Goal: Contribute content: Add original content to the website for others to see

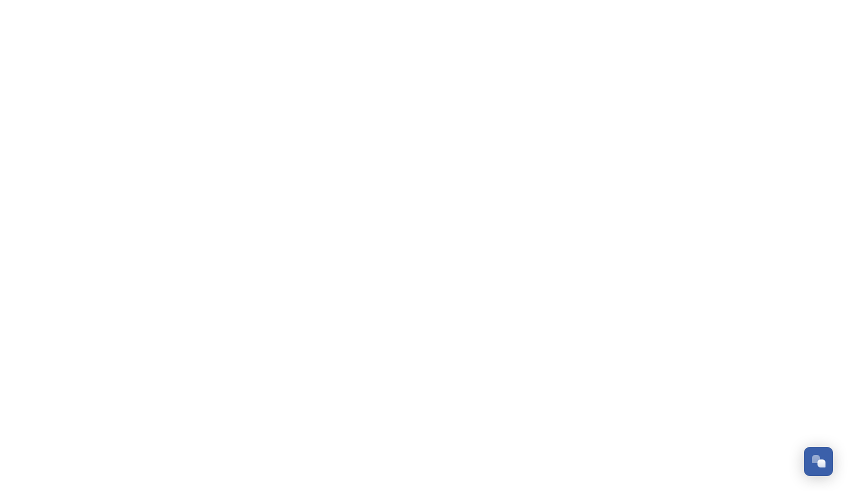
scroll to position [4187, 0]
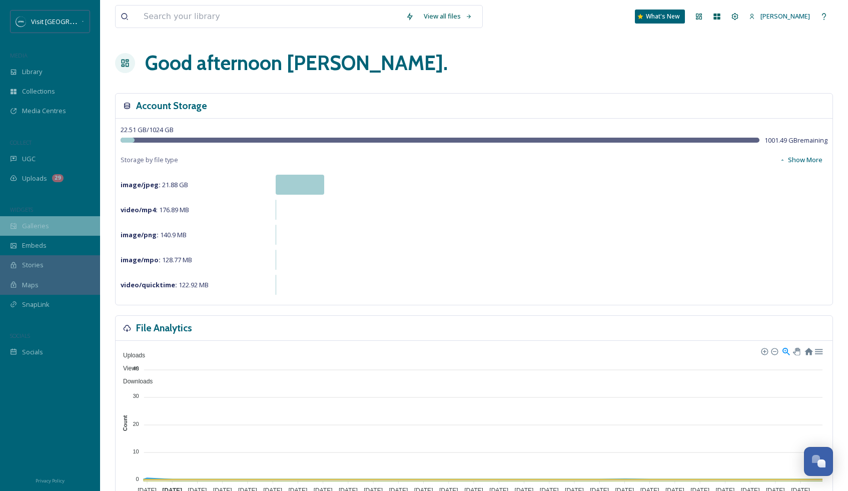
click at [40, 224] on span "Galleries" at bounding box center [35, 226] width 27 height 10
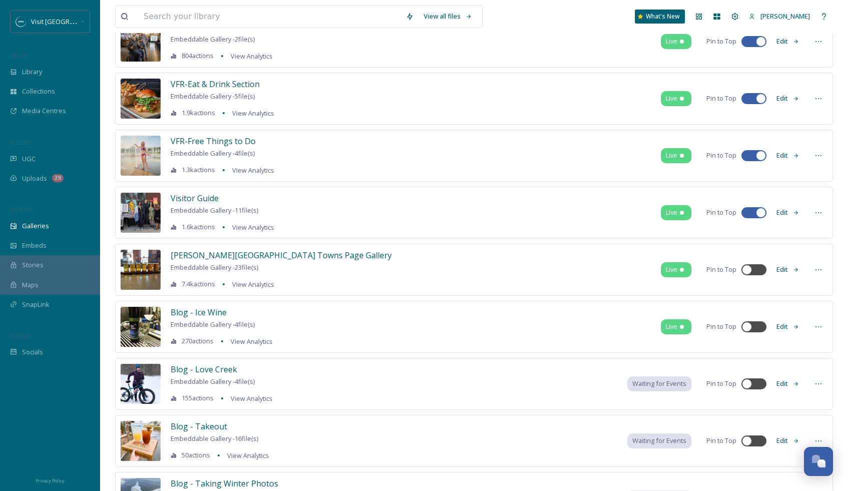
scroll to position [419, 0]
click at [233, 142] on span "VFR-Free Things to Do" at bounding box center [213, 141] width 85 height 11
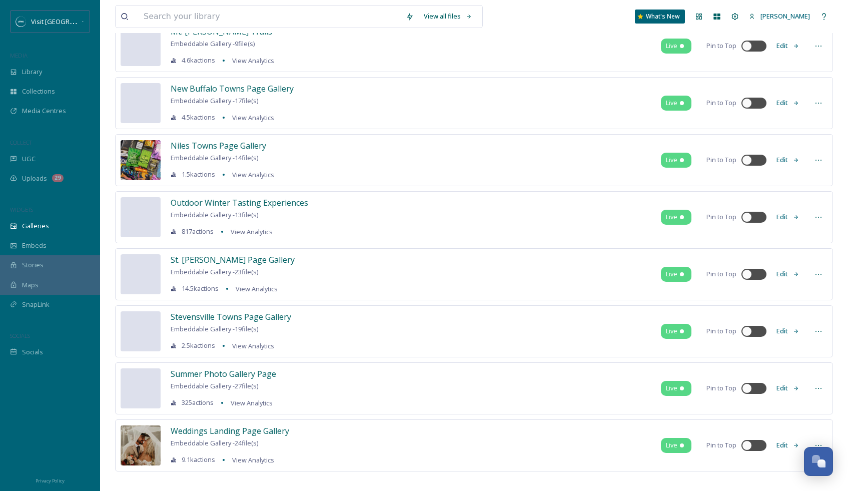
scroll to position [1738, 0]
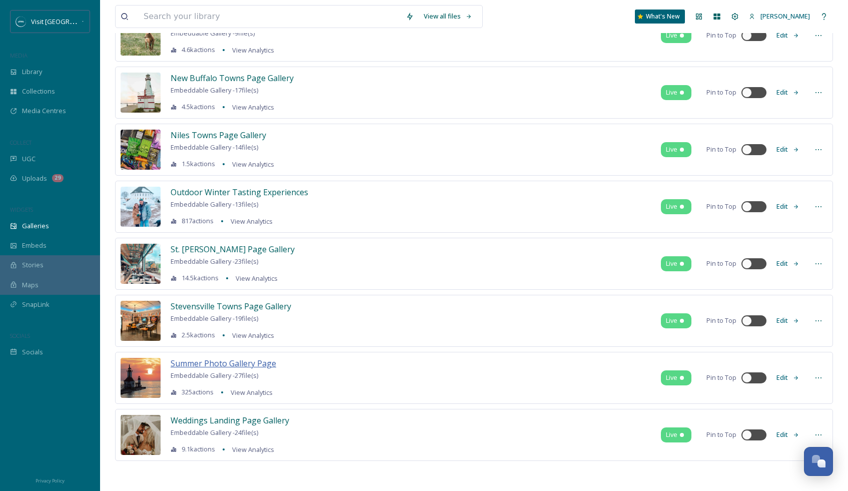
click at [261, 364] on span "Summer Photo Gallery Page" at bounding box center [224, 363] width 106 height 11
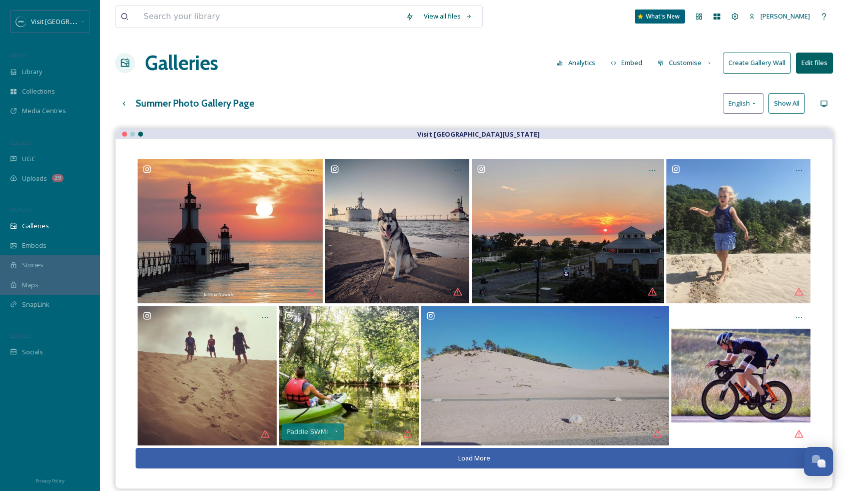
click at [462, 460] on button "Load More" at bounding box center [474, 458] width 677 height 21
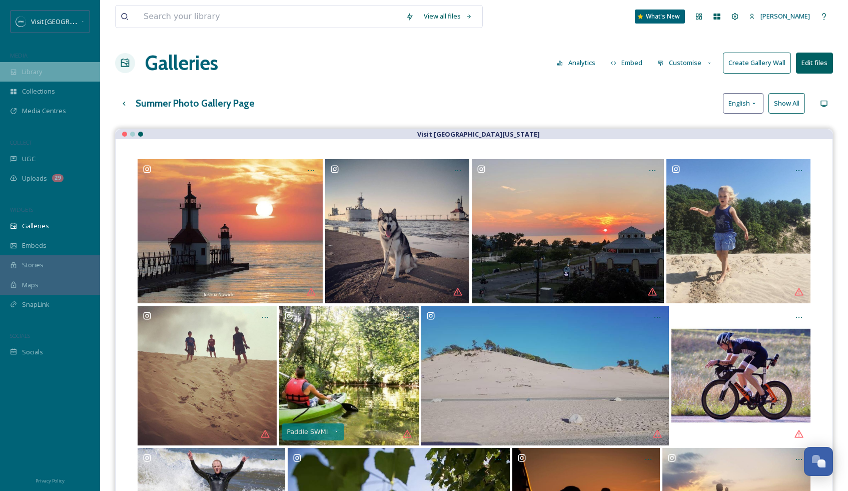
click at [39, 73] on span "Library" at bounding box center [32, 72] width 20 height 10
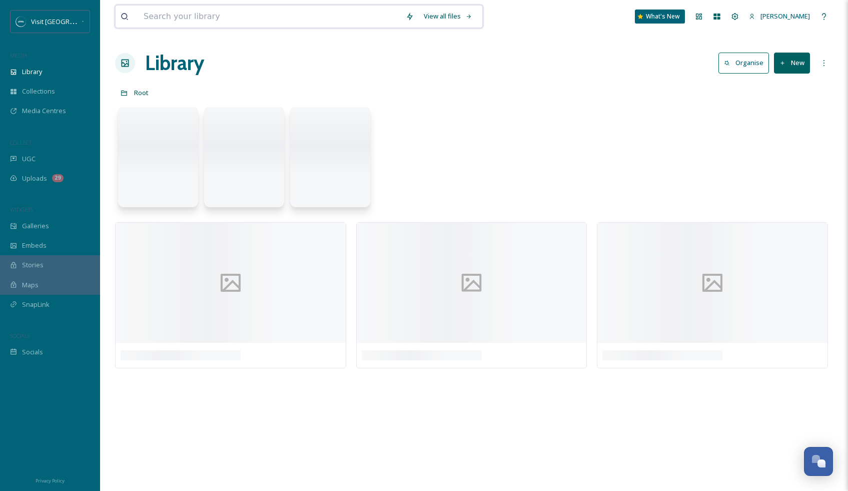
click at [185, 15] on input at bounding box center [270, 17] width 262 height 22
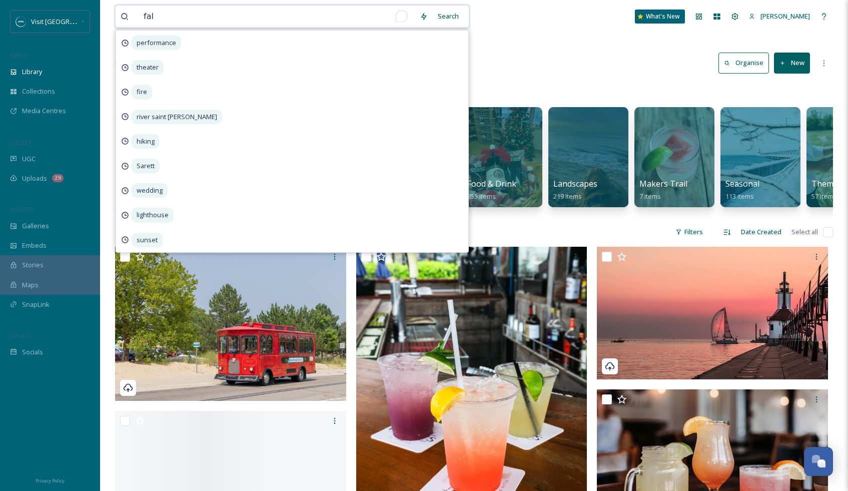
type input "fall"
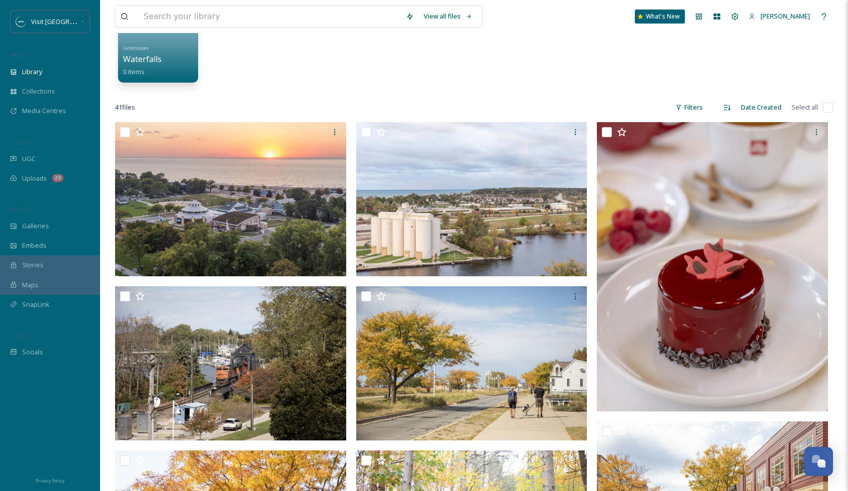
scroll to position [114, 0]
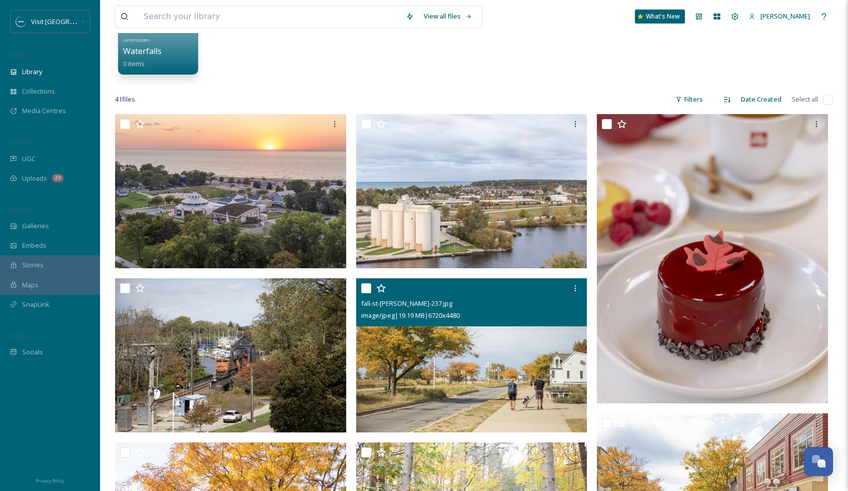
click at [364, 287] on input "checkbox" at bounding box center [366, 288] width 10 height 10
checkbox input "true"
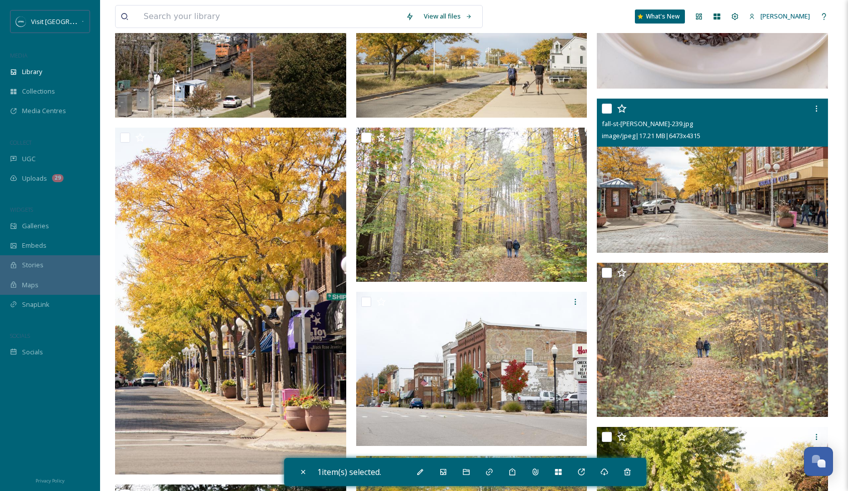
scroll to position [427, 0]
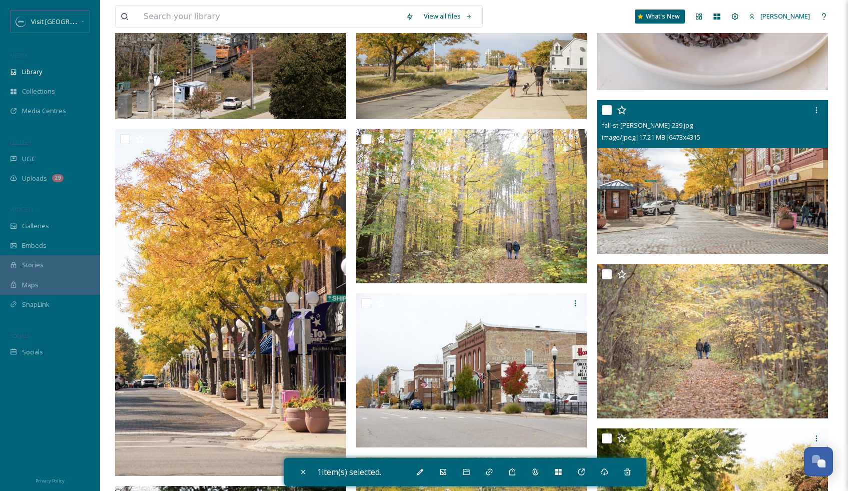
click at [609, 109] on input "checkbox" at bounding box center [607, 110] width 10 height 10
checkbox input "true"
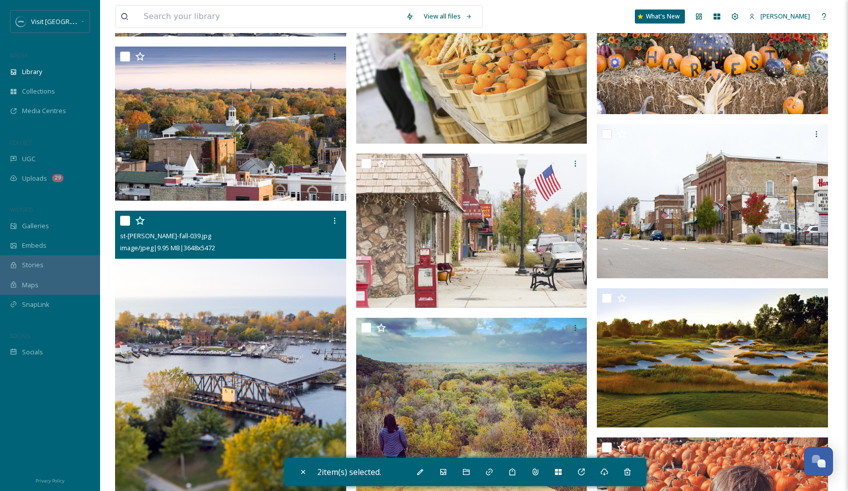
scroll to position [1558, 0]
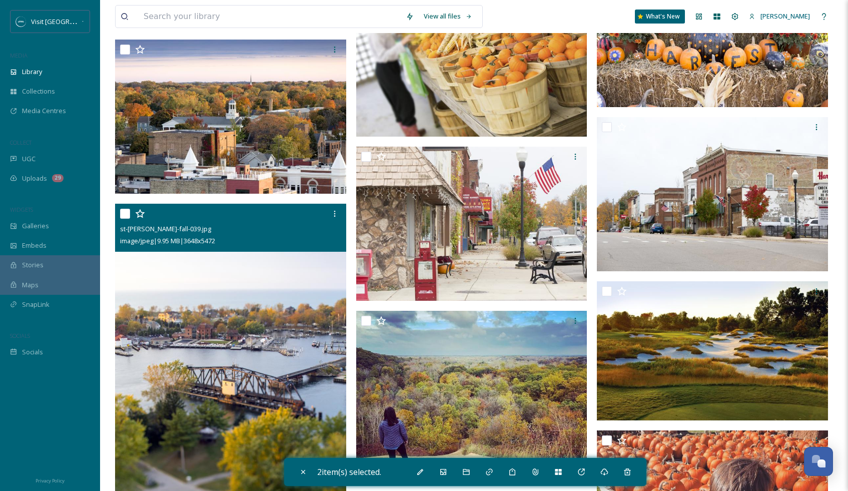
click at [128, 212] on input "checkbox" at bounding box center [125, 214] width 10 height 10
checkbox input "true"
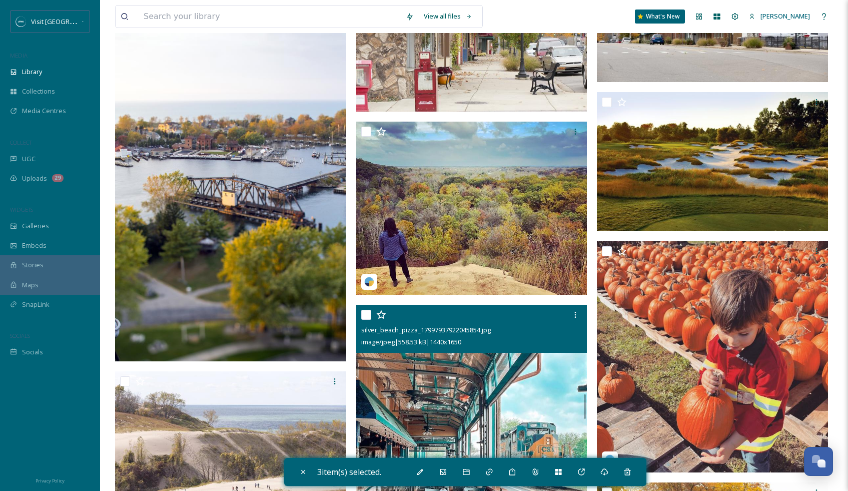
scroll to position [1751, 0]
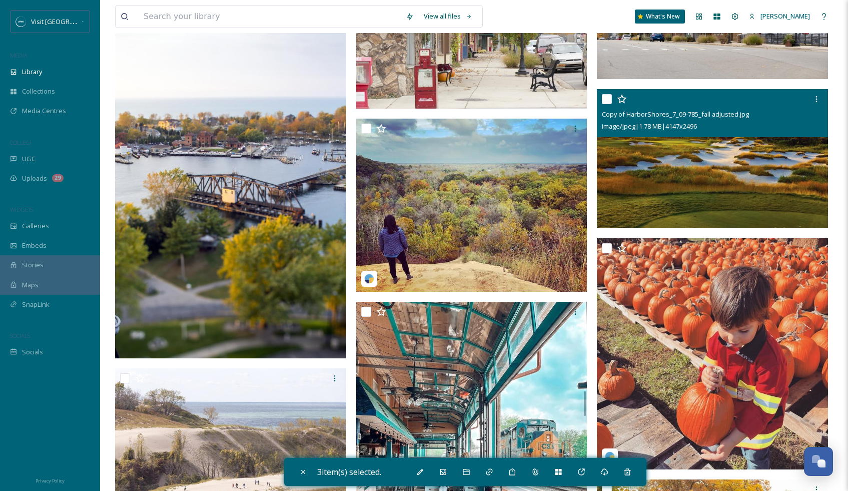
click at [610, 101] on input "checkbox" at bounding box center [607, 99] width 10 height 10
checkbox input "true"
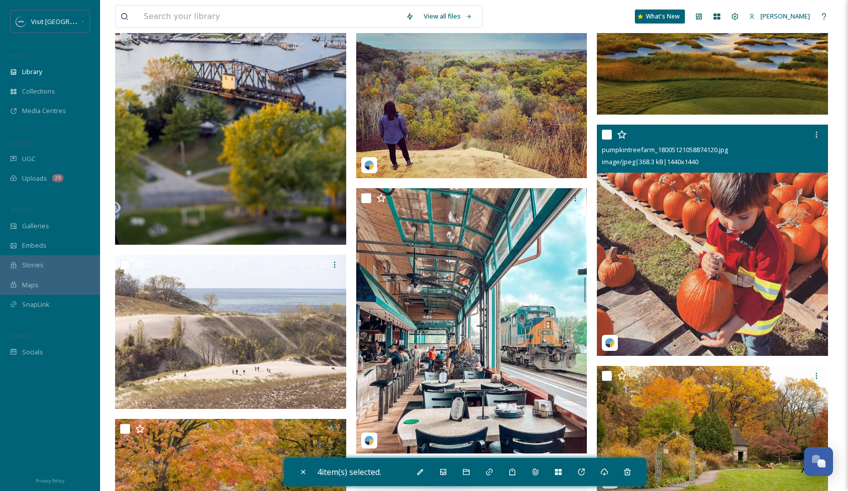
scroll to position [1935, 0]
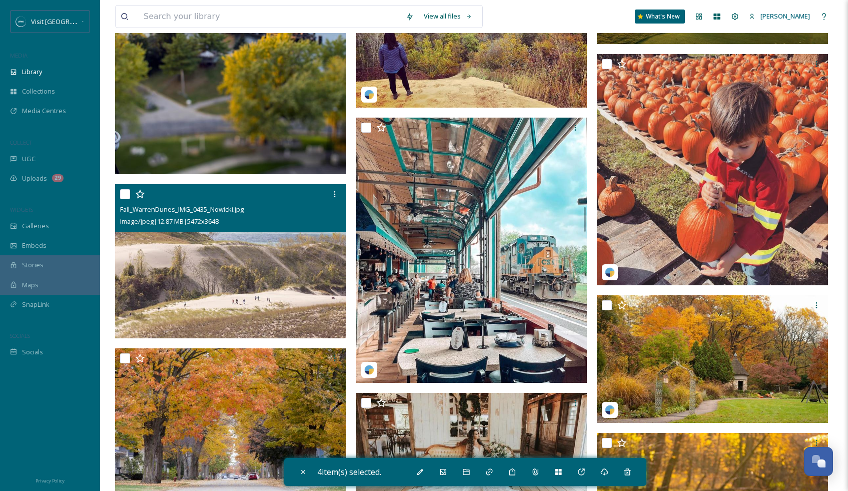
click at [126, 193] on input "checkbox" at bounding box center [125, 194] width 10 height 10
checkbox input "true"
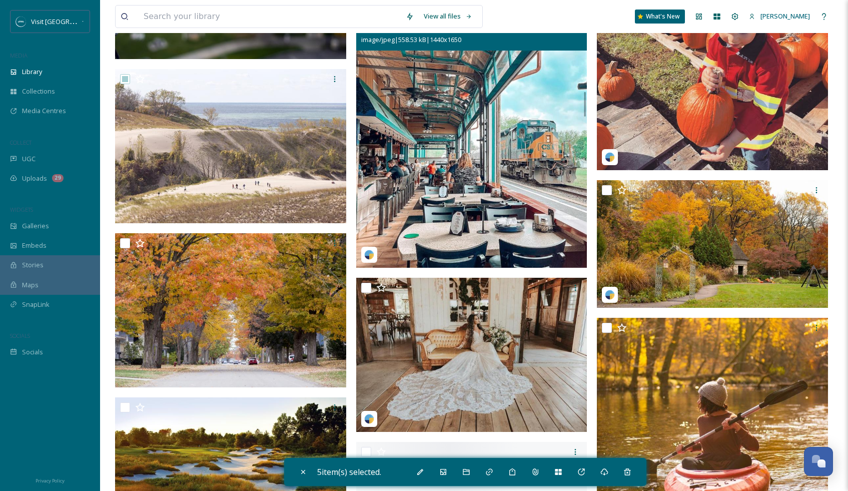
scroll to position [2052, 0]
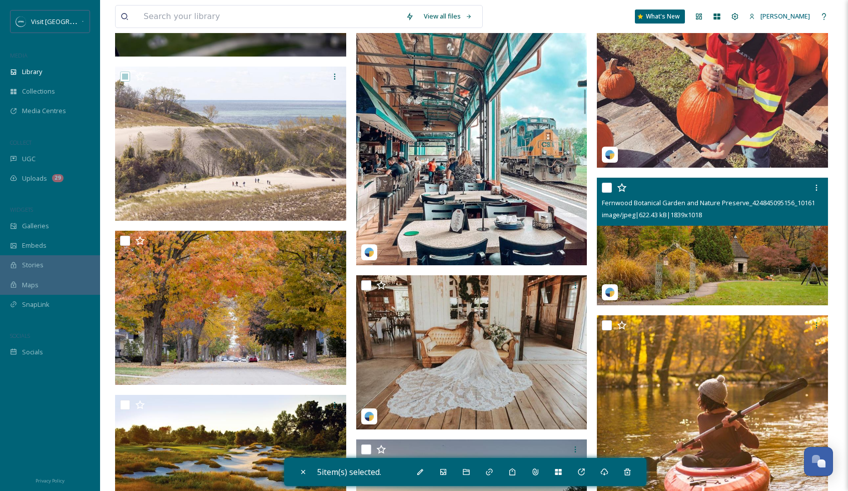
click at [611, 185] on input "checkbox" at bounding box center [607, 188] width 10 height 10
checkbox input "true"
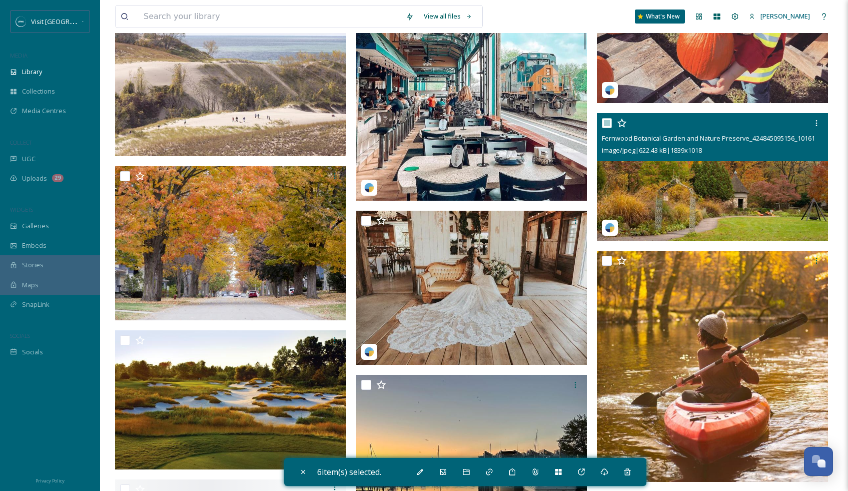
scroll to position [2129, 0]
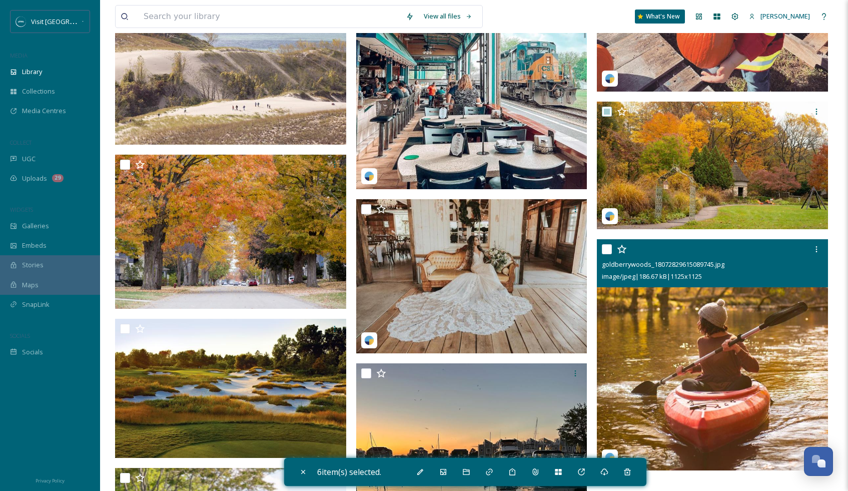
click at [611, 248] on input "checkbox" at bounding box center [607, 249] width 10 height 10
checkbox input "true"
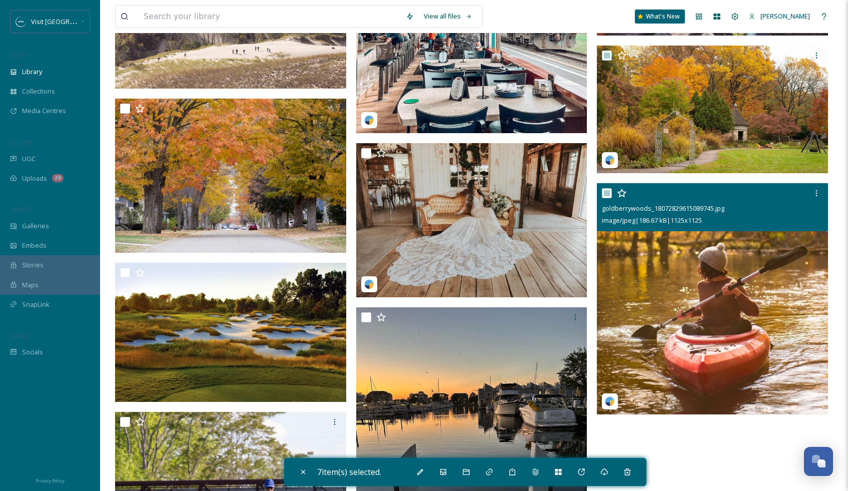
scroll to position [2187, 0]
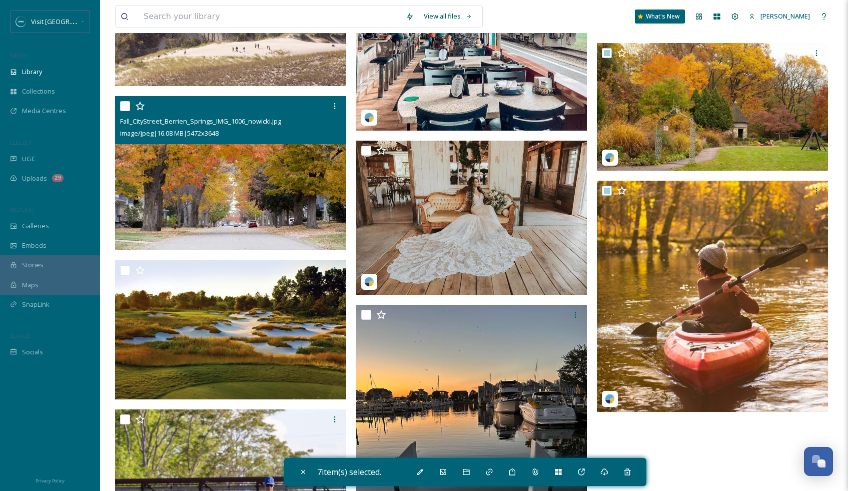
click at [126, 106] on input "checkbox" at bounding box center [125, 106] width 10 height 10
checkbox input "true"
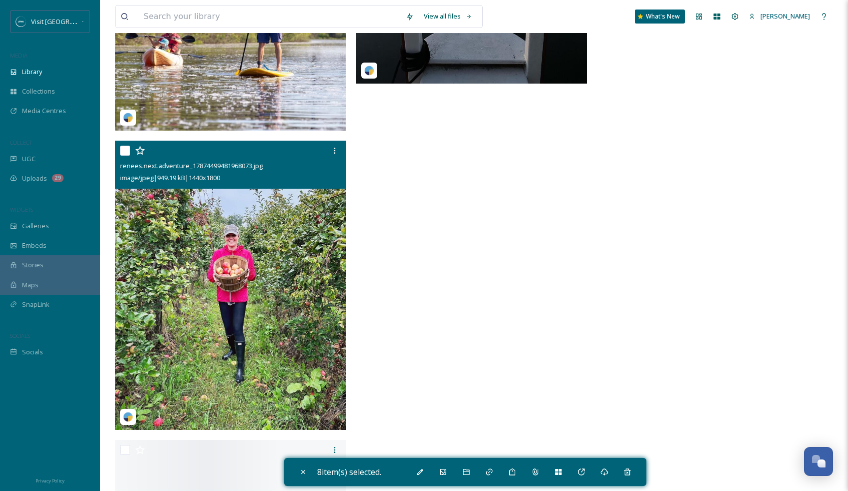
scroll to position [2709, 0]
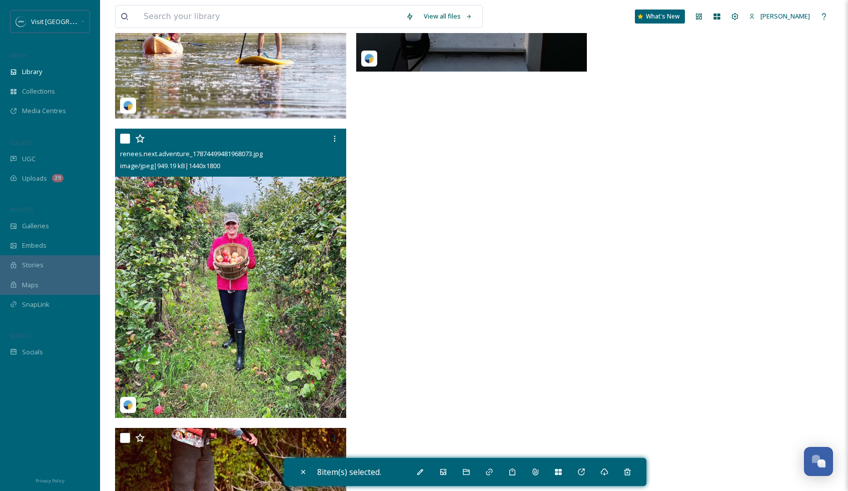
click at [126, 135] on input "checkbox" at bounding box center [125, 139] width 10 height 10
checkbox input "true"
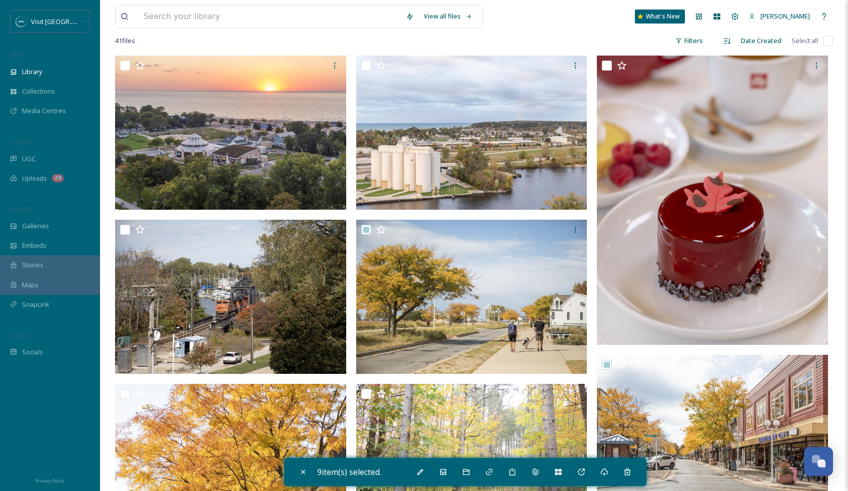
scroll to position [151, 0]
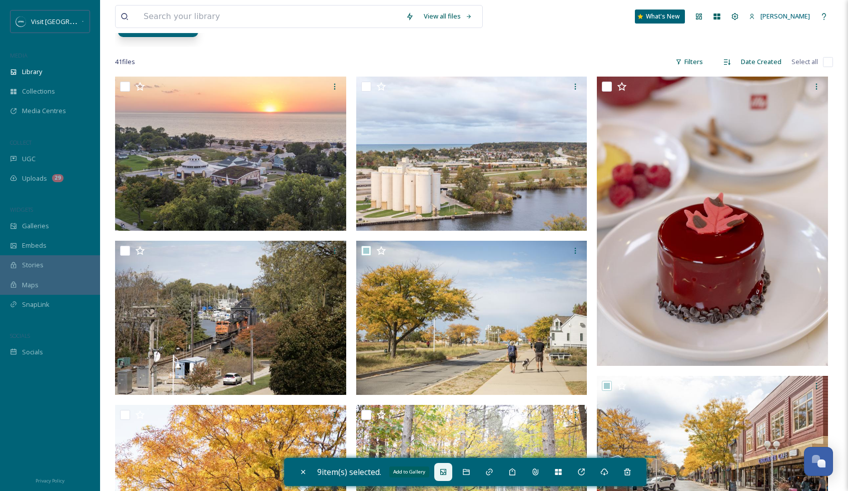
click at [447, 473] on icon at bounding box center [443, 472] width 8 height 8
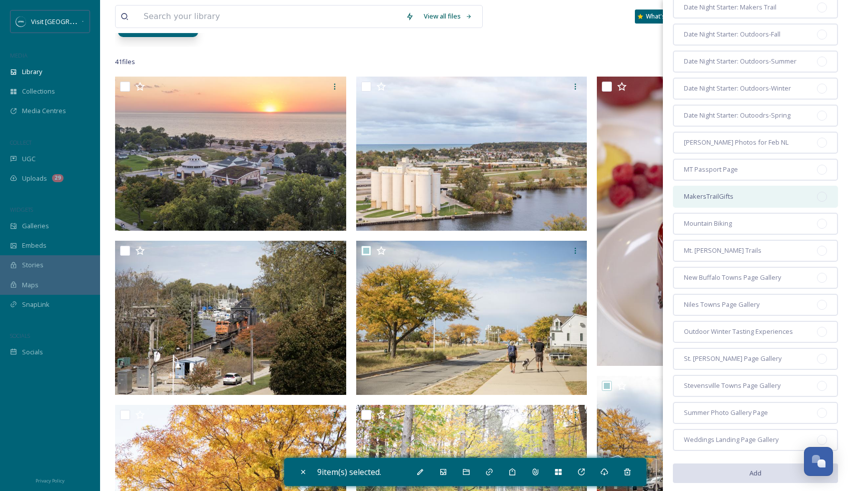
scroll to position [0, 0]
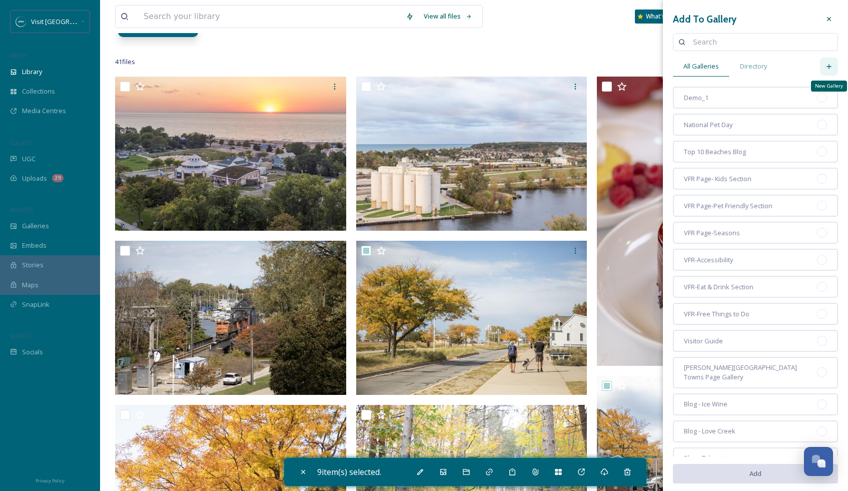
click at [829, 70] on icon at bounding box center [829, 67] width 8 height 8
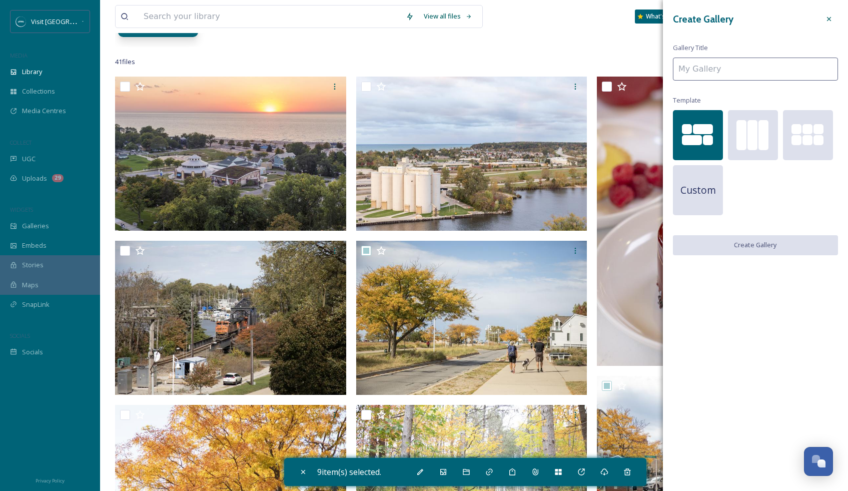
click at [772, 71] on input at bounding box center [755, 69] width 165 height 23
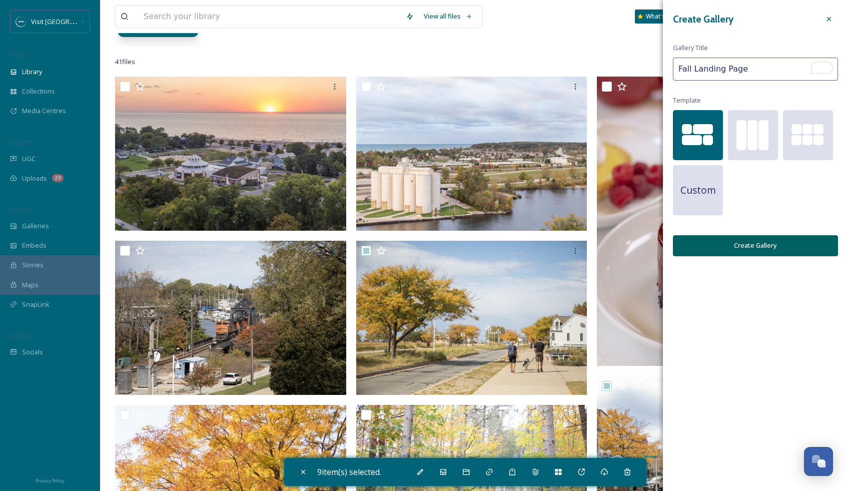
type input "Fall Landing Page"
click at [763, 243] on button "Create Gallery" at bounding box center [755, 245] width 165 height 21
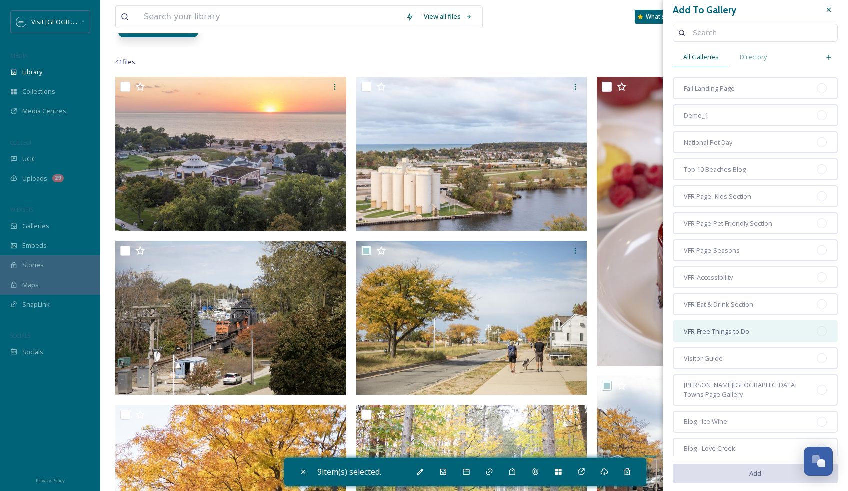
scroll to position [13, 0]
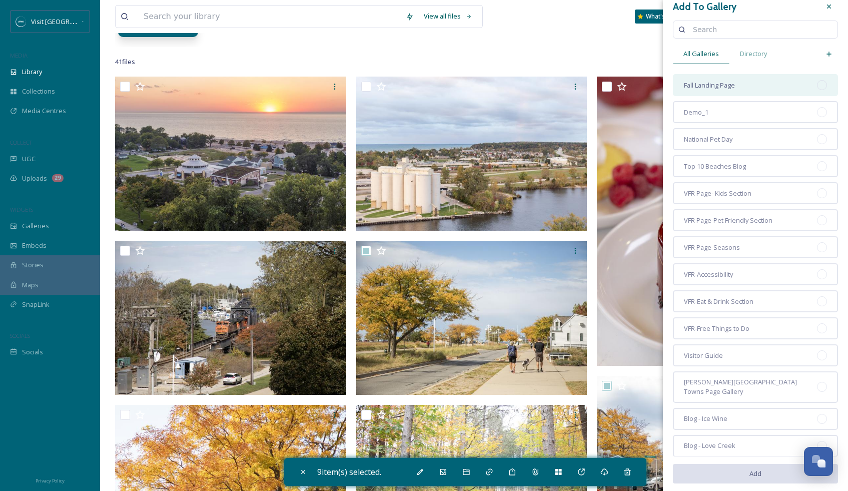
click at [751, 86] on div "Fall Landing Page" at bounding box center [755, 85] width 165 height 22
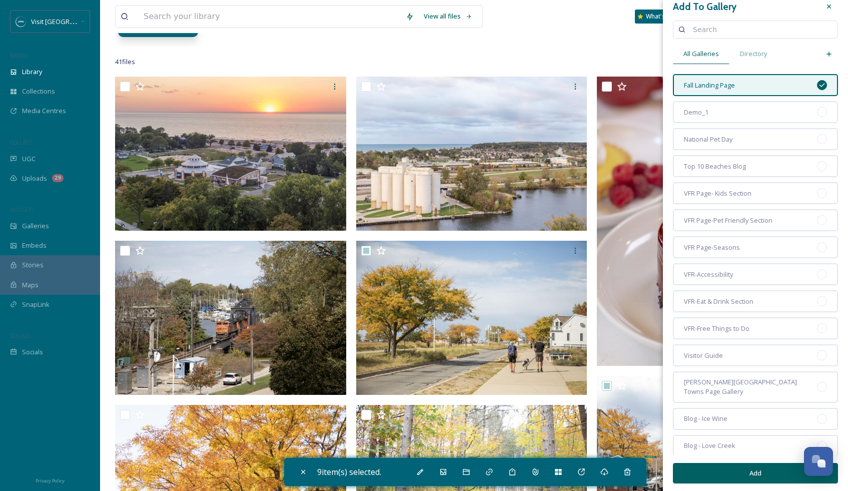
click at [749, 476] on button "Add" at bounding box center [755, 473] width 165 height 21
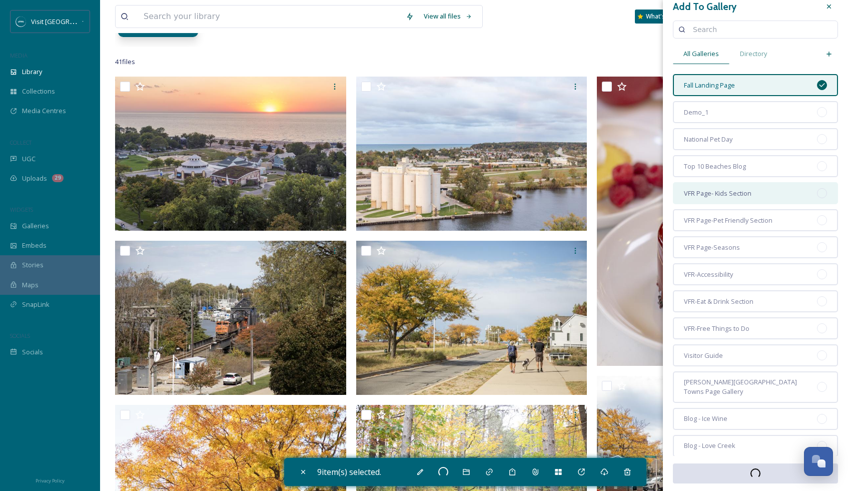
checkbox input "false"
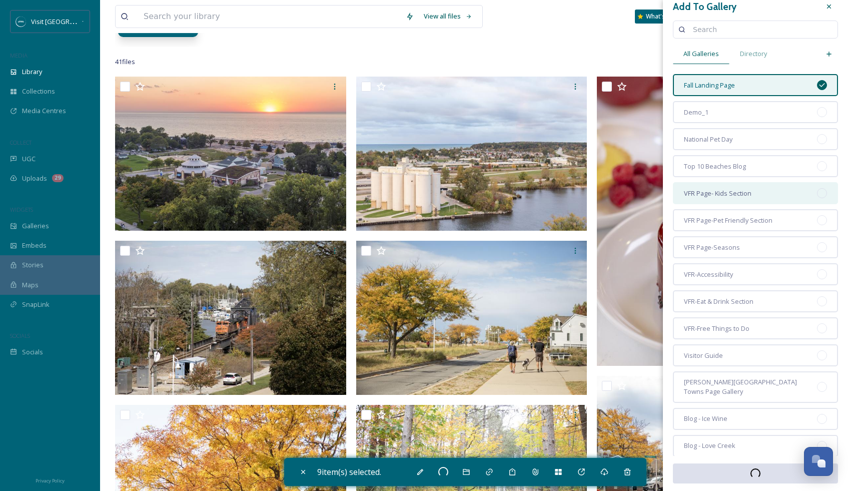
checkbox input "false"
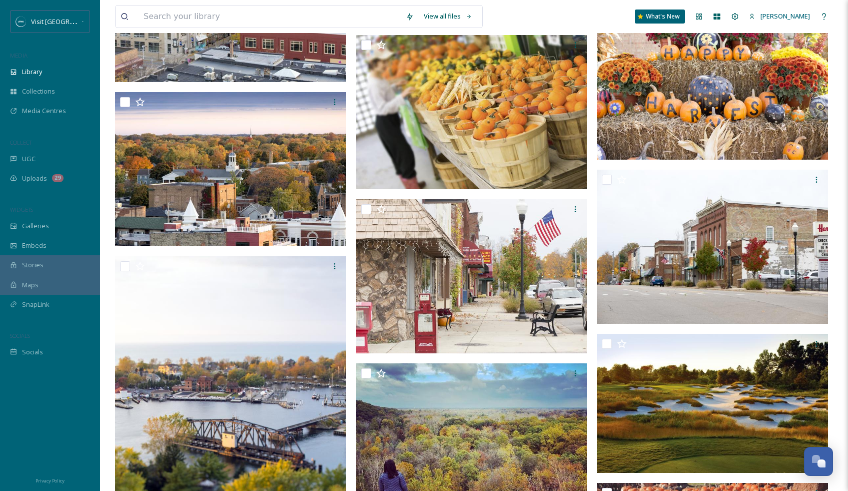
scroll to position [1388, 0]
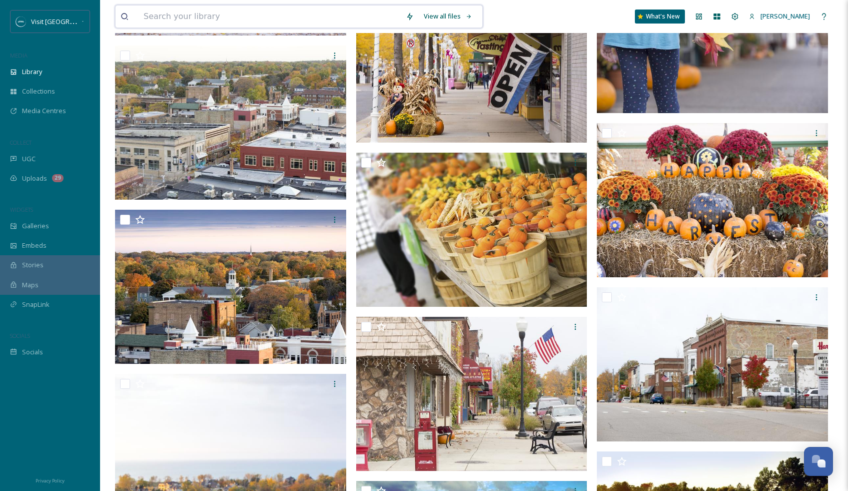
click at [277, 13] on input at bounding box center [270, 17] width 262 height 22
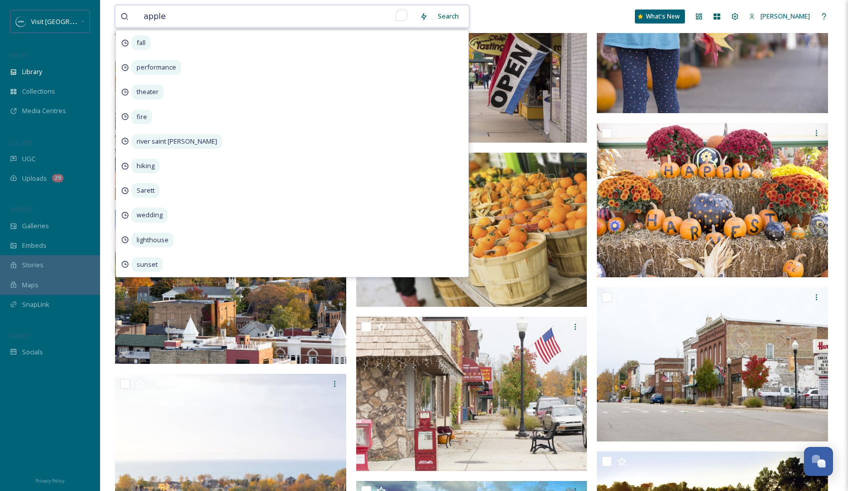
type input "apples"
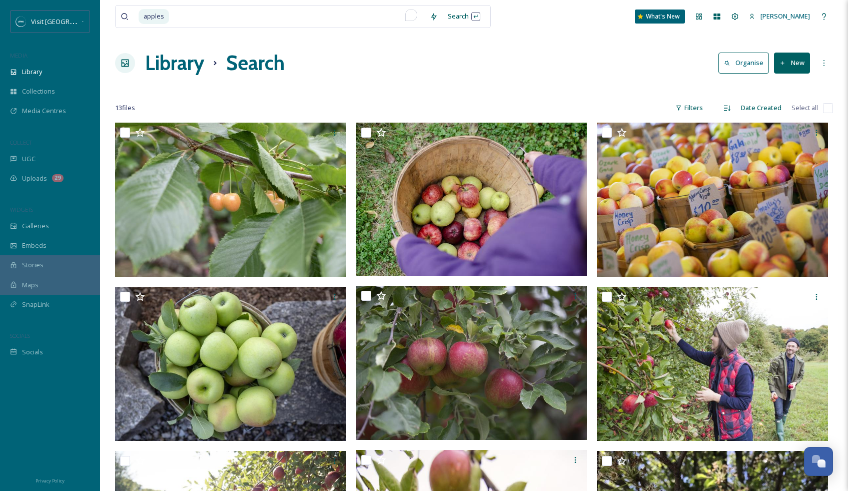
click at [600, 60] on div "Library Search Organise New" at bounding box center [474, 63] width 718 height 30
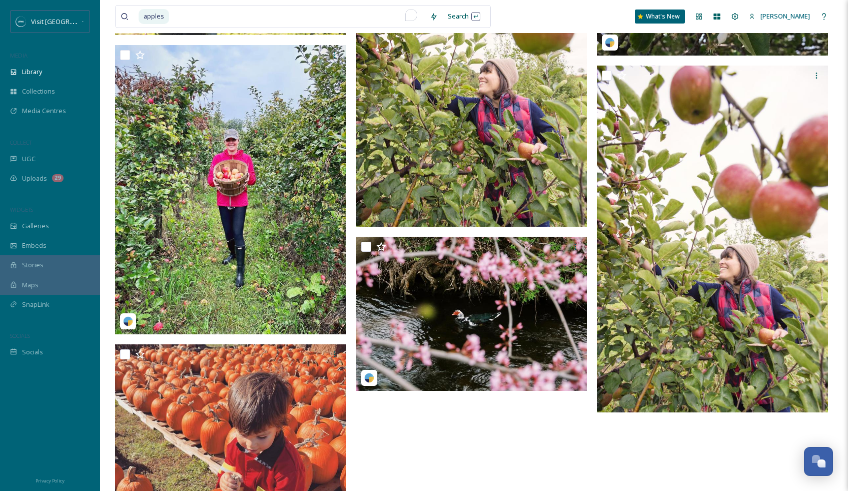
scroll to position [671, 0]
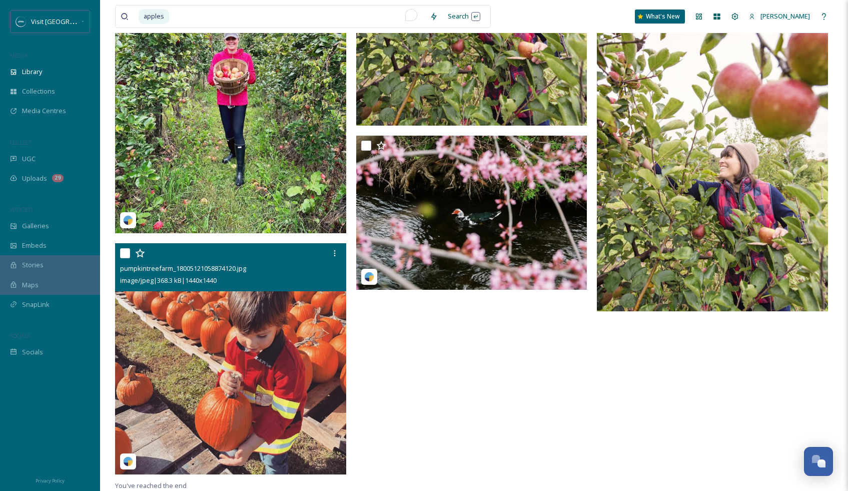
click at [125, 256] on input "checkbox" at bounding box center [125, 253] width 10 height 10
checkbox input "true"
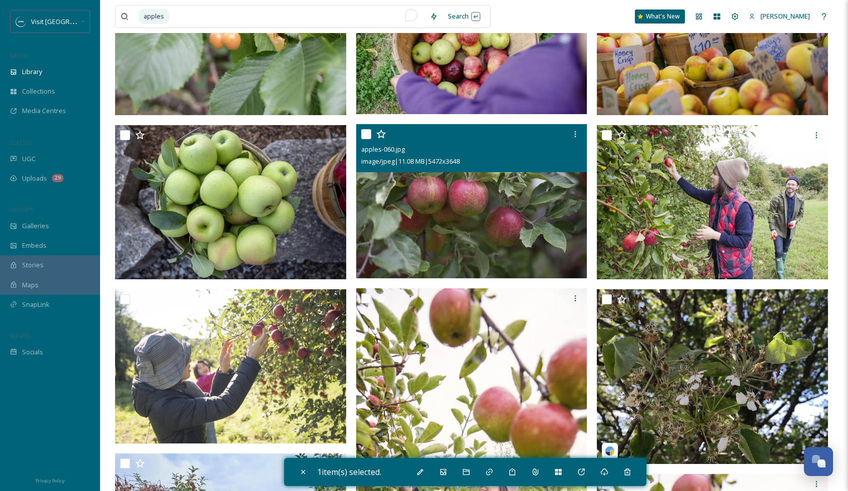
scroll to position [161, 0]
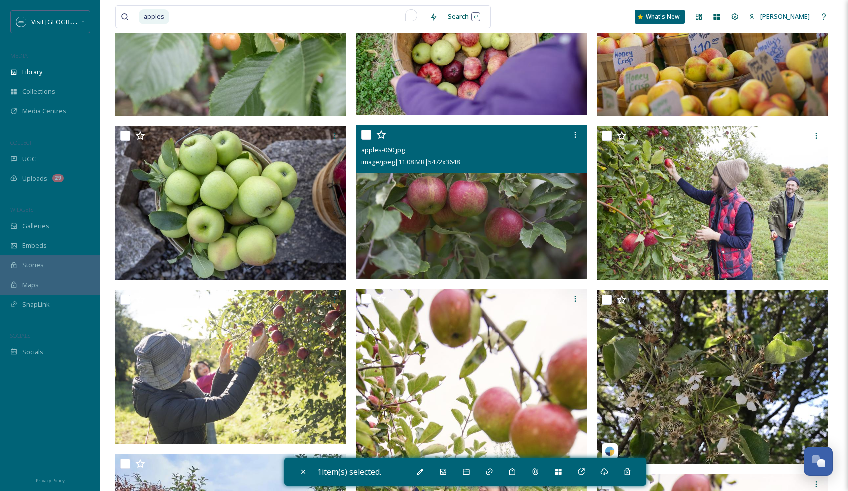
click at [365, 136] on input "checkbox" at bounding box center [366, 135] width 10 height 10
checkbox input "true"
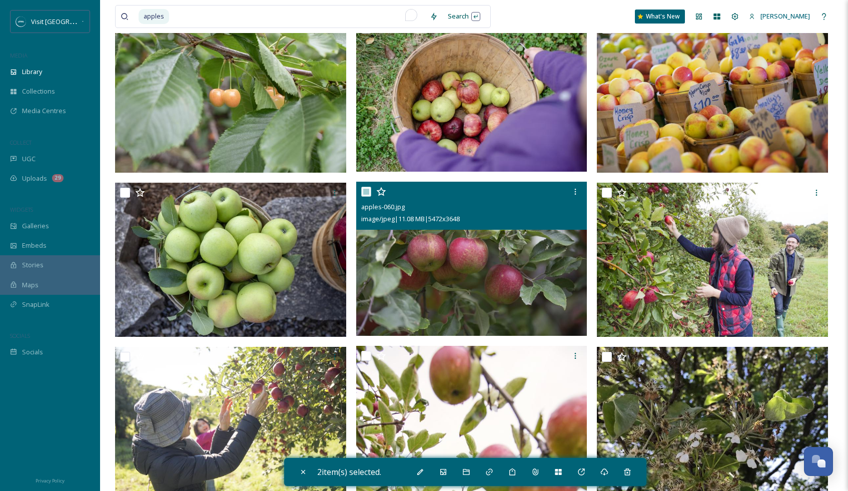
scroll to position [86, 0]
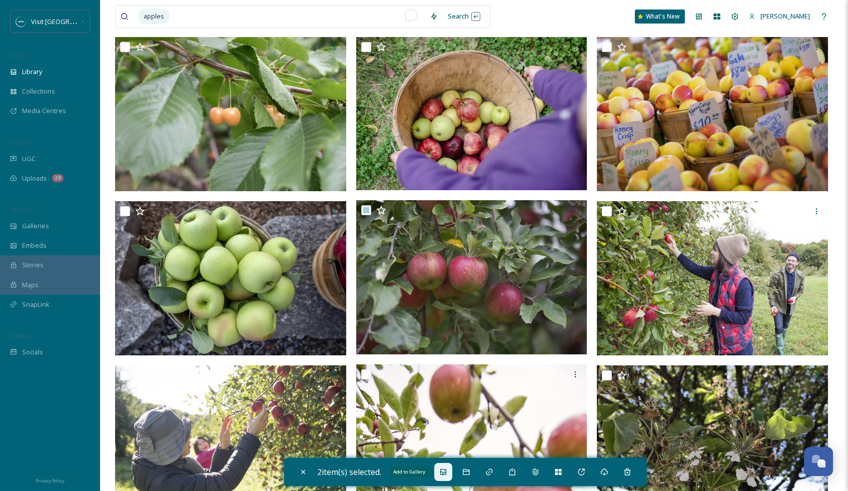
click at [447, 473] on icon at bounding box center [443, 472] width 8 height 8
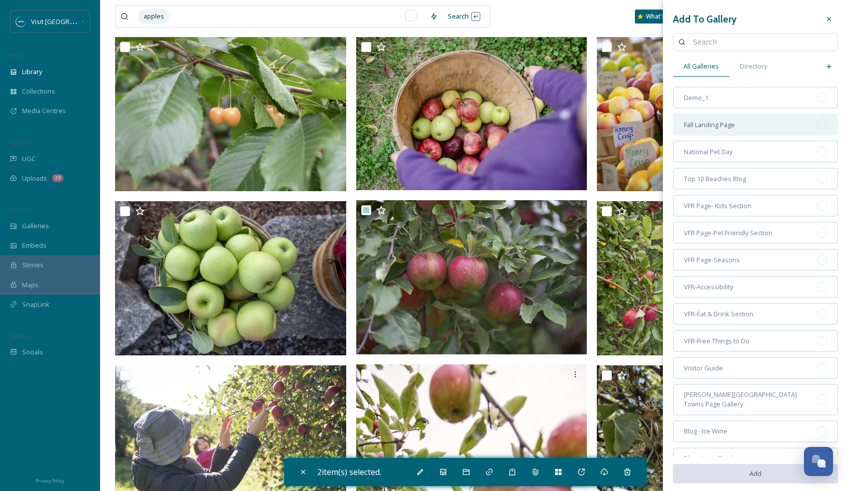
click at [787, 132] on div "Fall Landing Page" at bounding box center [755, 125] width 165 height 22
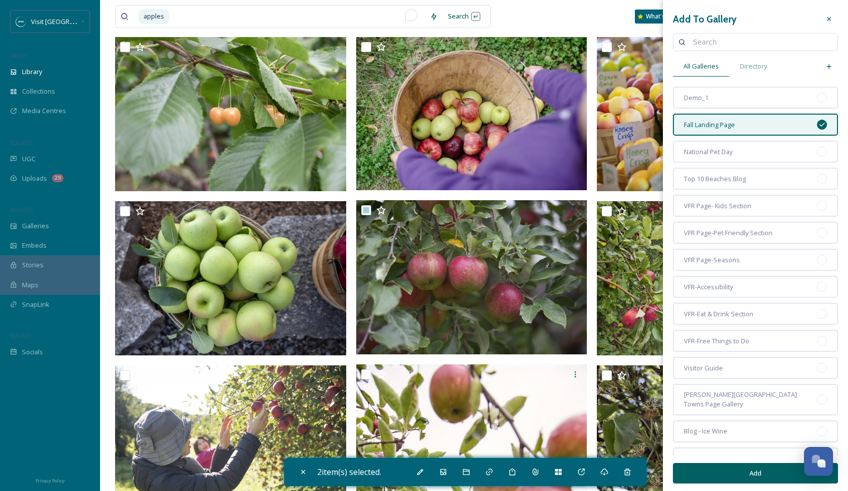
click at [775, 476] on button "Add" at bounding box center [755, 473] width 165 height 21
checkbox input "false"
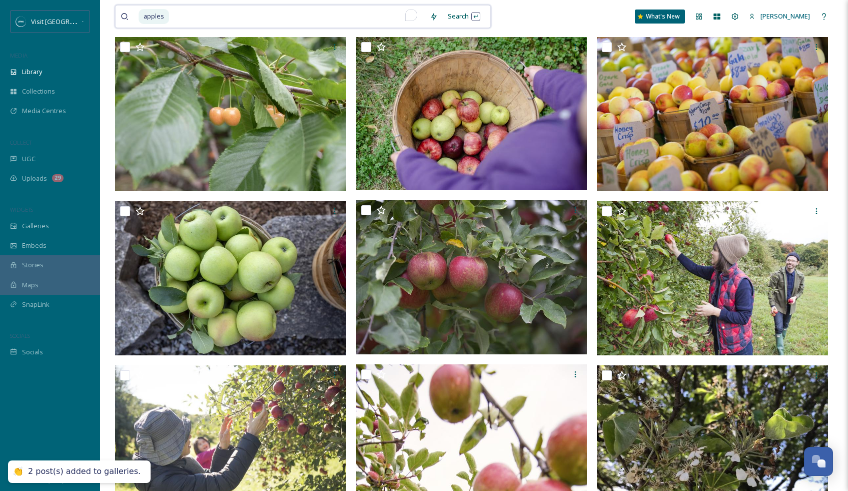
click at [293, 19] on input "To enrich screen reader interactions, please activate Accessibility in Grammarl…" at bounding box center [297, 17] width 255 height 22
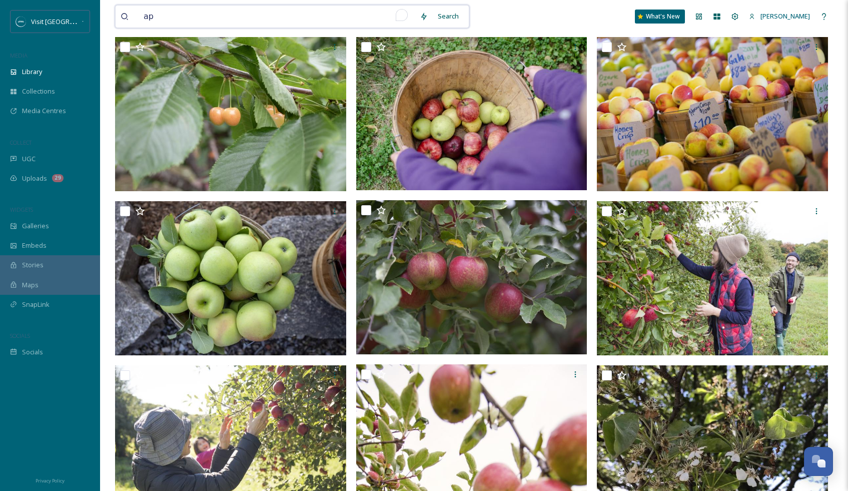
type input "a"
type input "cider"
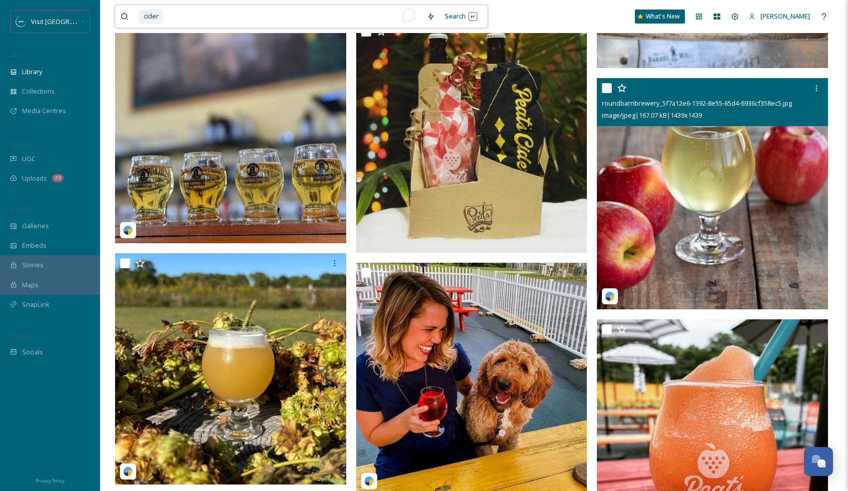
scroll to position [1253, 0]
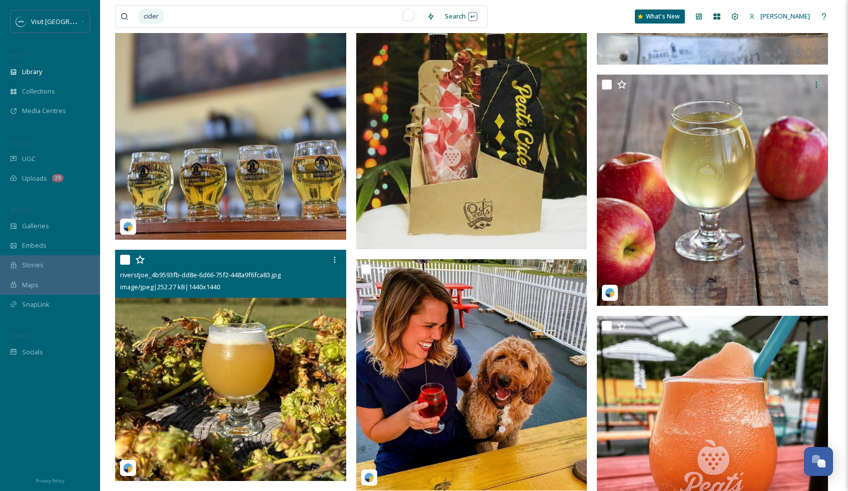
click at [126, 260] on input "checkbox" at bounding box center [125, 260] width 10 height 10
checkbox input "true"
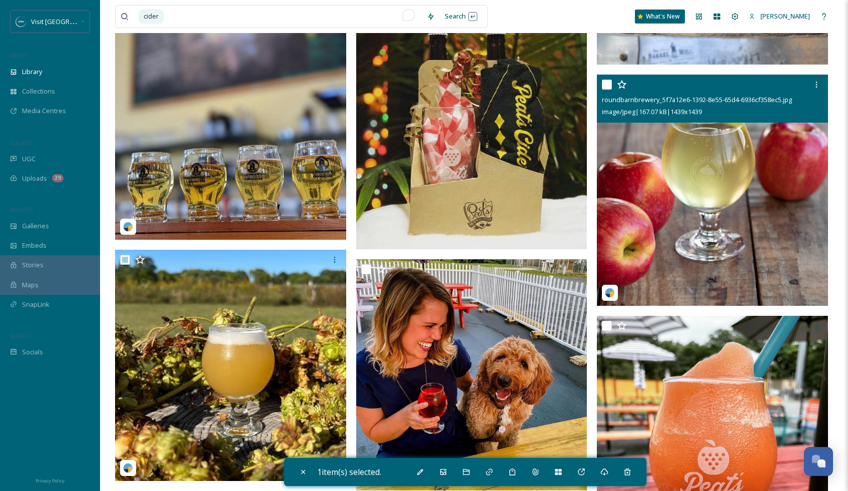
click at [606, 83] on input "checkbox" at bounding box center [607, 85] width 10 height 10
checkbox input "true"
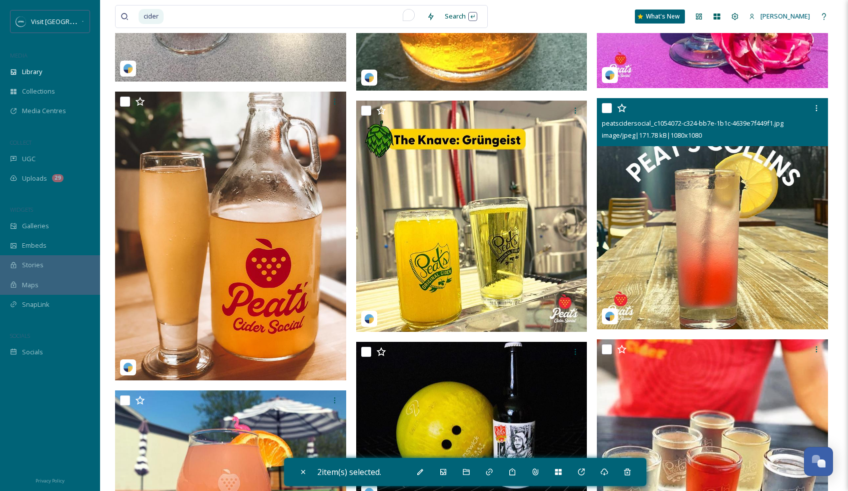
scroll to position [2185, 0]
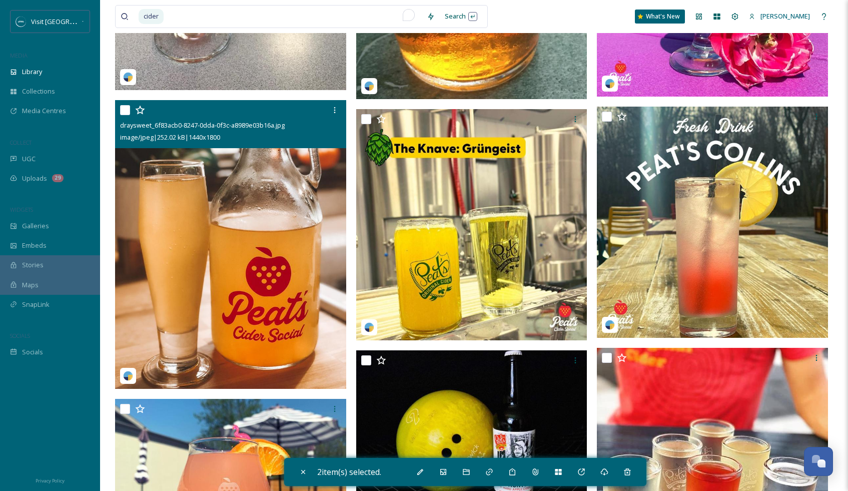
click at [125, 107] on input "checkbox" at bounding box center [125, 110] width 10 height 10
checkbox input "true"
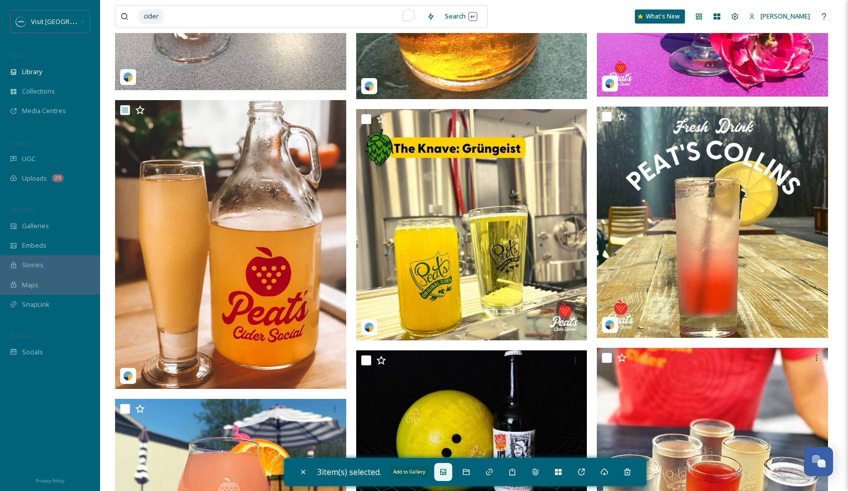
click at [446, 470] on icon at bounding box center [443, 472] width 8 height 8
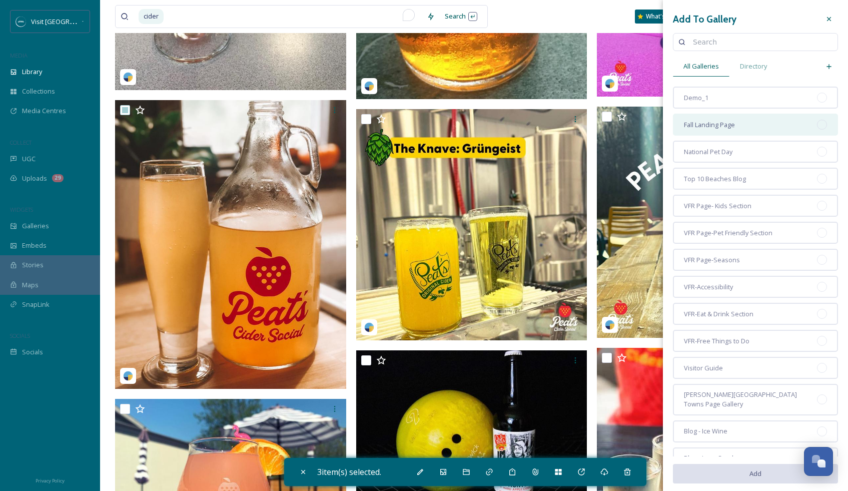
click at [735, 131] on div "Fall Landing Page" at bounding box center [755, 125] width 165 height 22
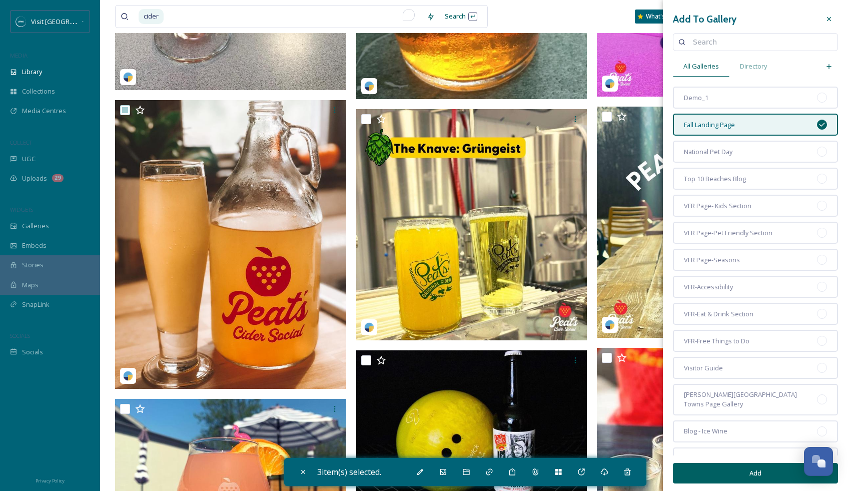
click at [752, 471] on button "Add" at bounding box center [755, 473] width 165 height 21
checkbox input "false"
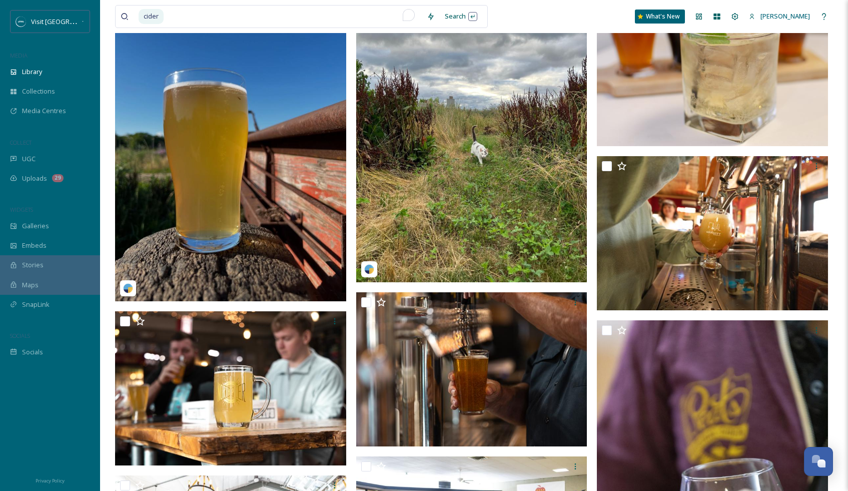
scroll to position [0, 0]
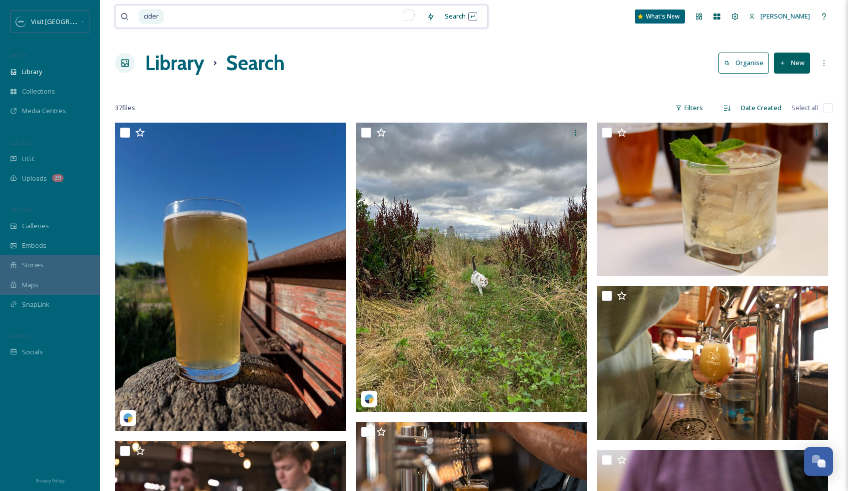
click at [198, 18] on input "To enrich screen reader interactions, please activate Accessibility in Grammarl…" at bounding box center [293, 17] width 257 height 22
type input "c"
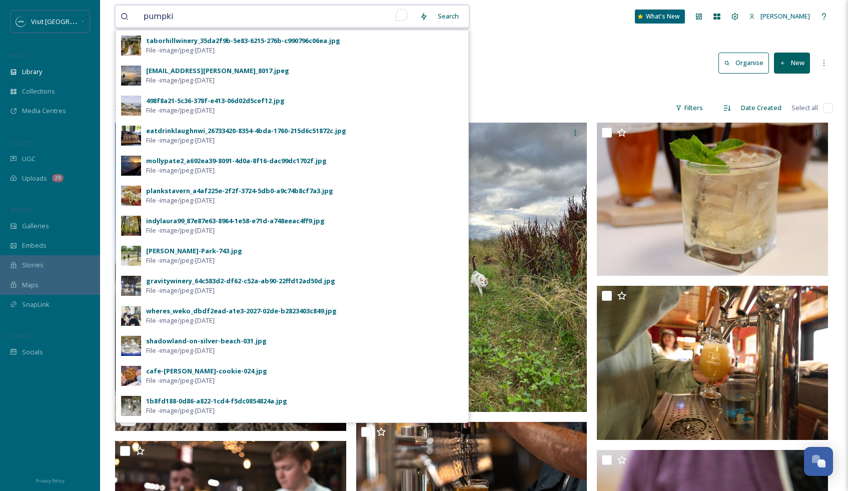
type input "pumpkin"
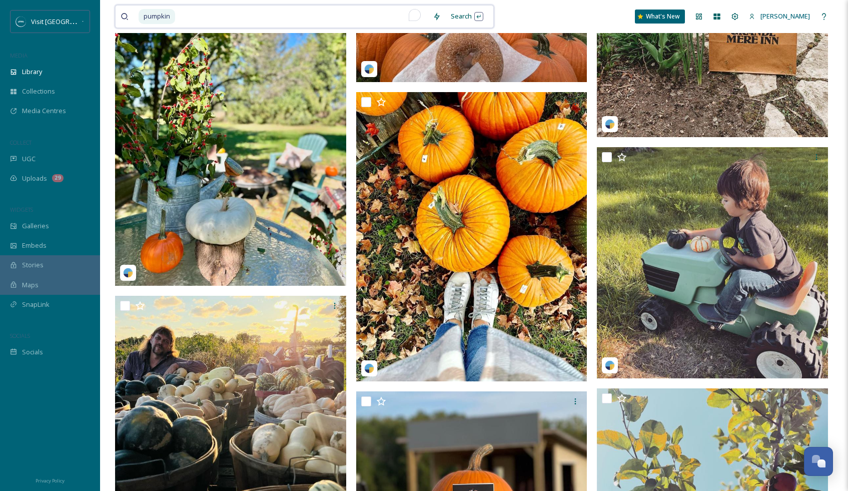
scroll to position [1390, 0]
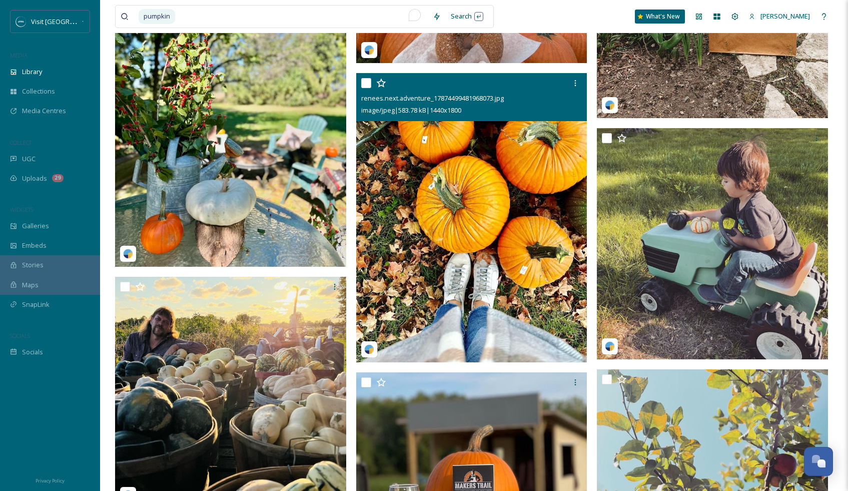
click at [366, 84] on input "checkbox" at bounding box center [366, 83] width 10 height 10
checkbox input "true"
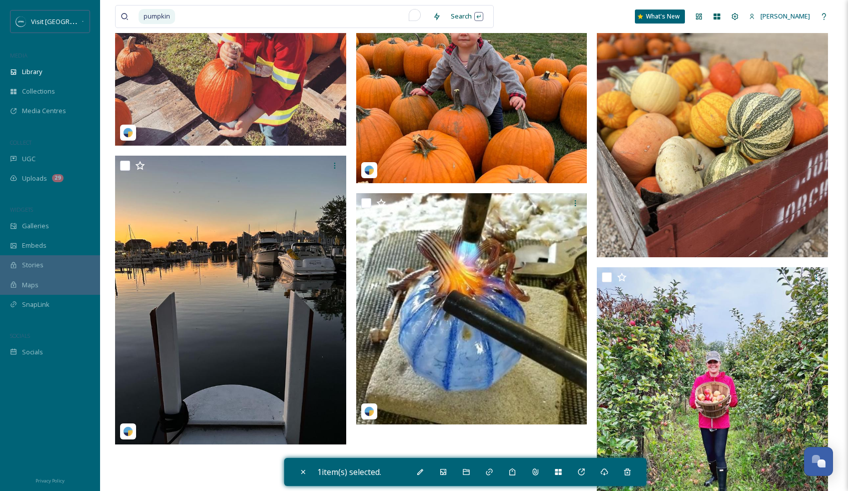
scroll to position [2317, 0]
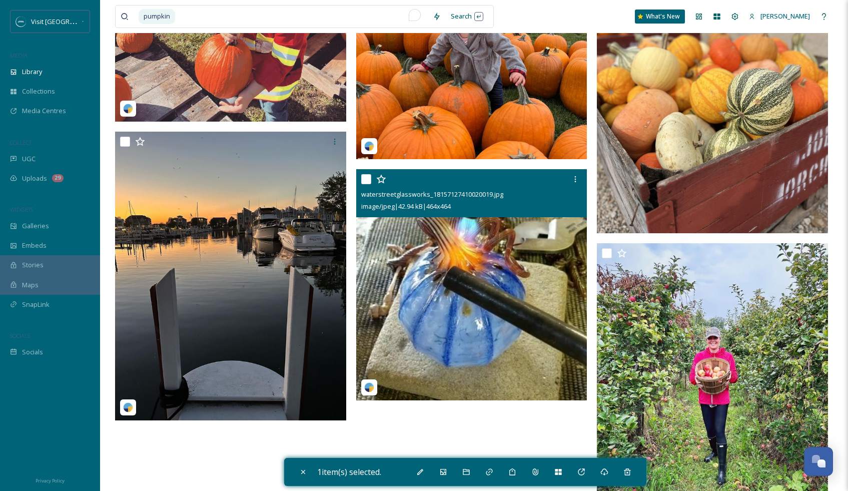
click at [368, 179] on input "checkbox" at bounding box center [366, 179] width 10 height 10
checkbox input "true"
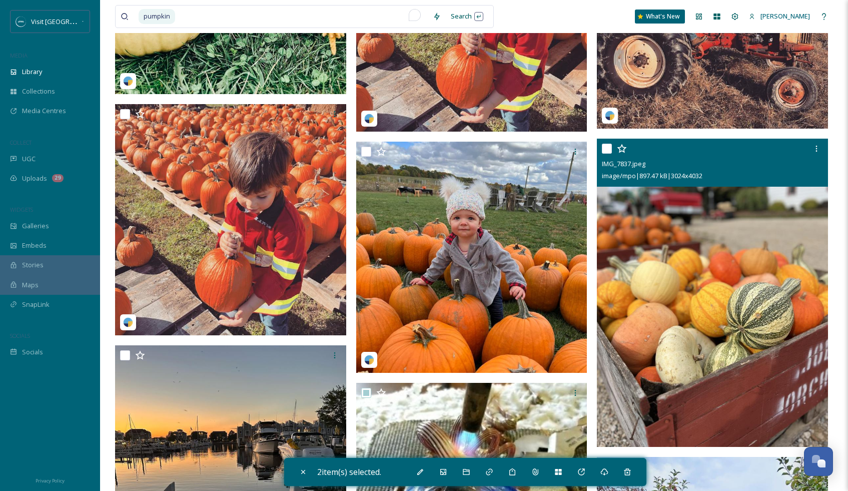
scroll to position [2101, 0]
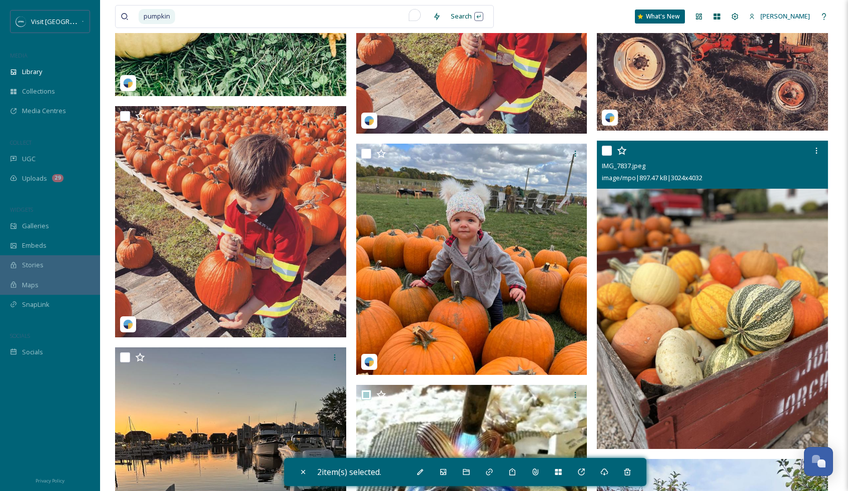
click at [607, 149] on input "checkbox" at bounding box center [607, 151] width 10 height 10
checkbox input "true"
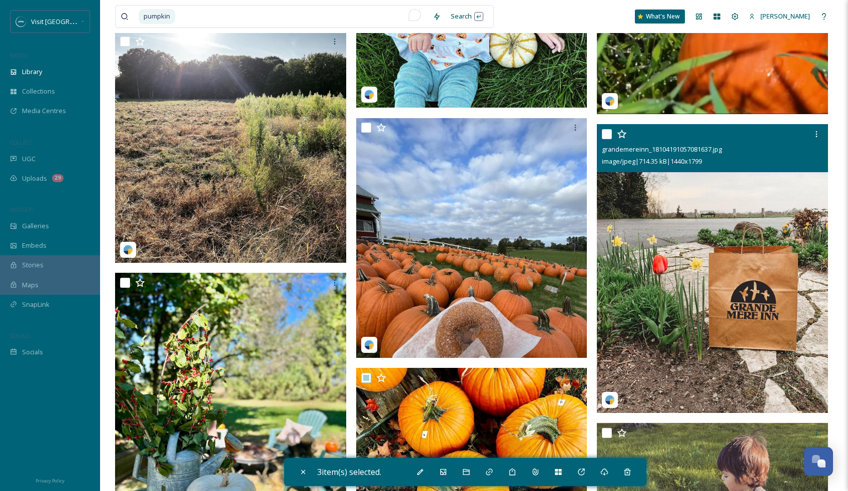
scroll to position [1082, 0]
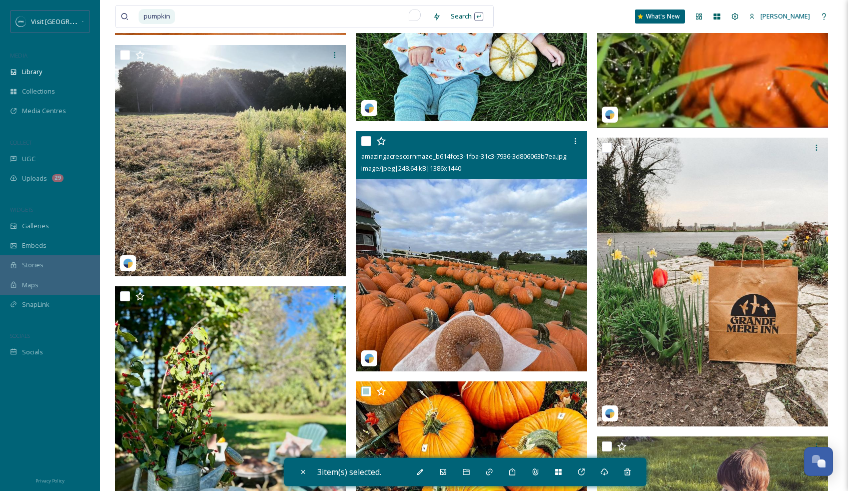
click at [365, 139] on input "checkbox" at bounding box center [366, 141] width 10 height 10
checkbox input "true"
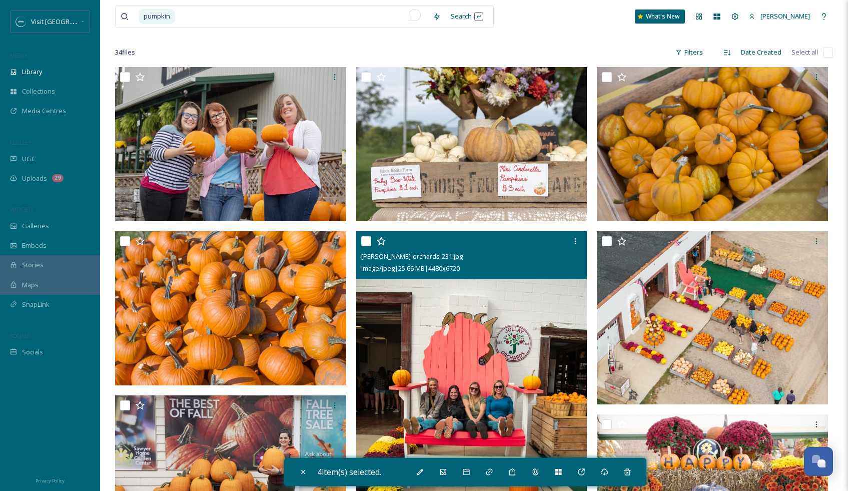
scroll to position [0, 0]
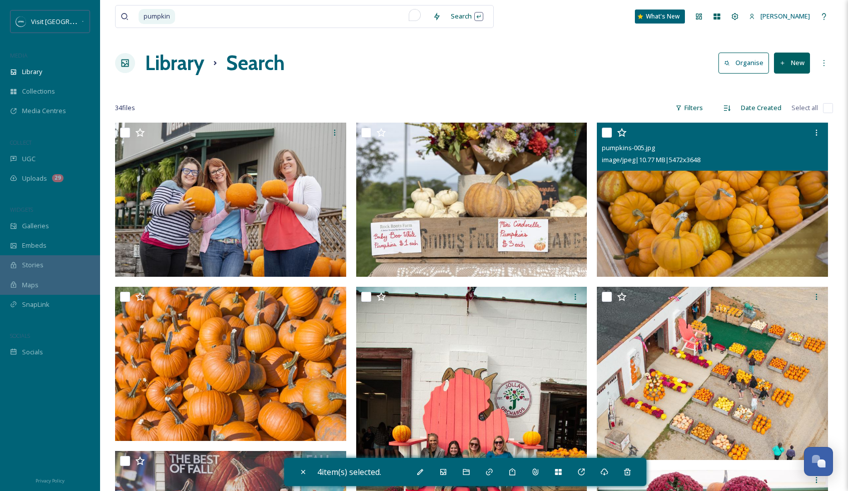
click at [607, 132] on input "checkbox" at bounding box center [607, 133] width 10 height 10
checkbox input "true"
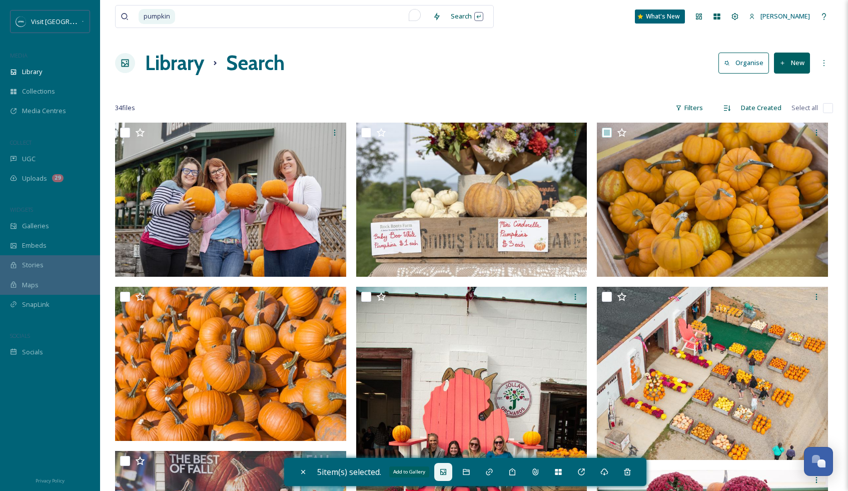
click at [447, 475] on icon at bounding box center [443, 472] width 8 height 8
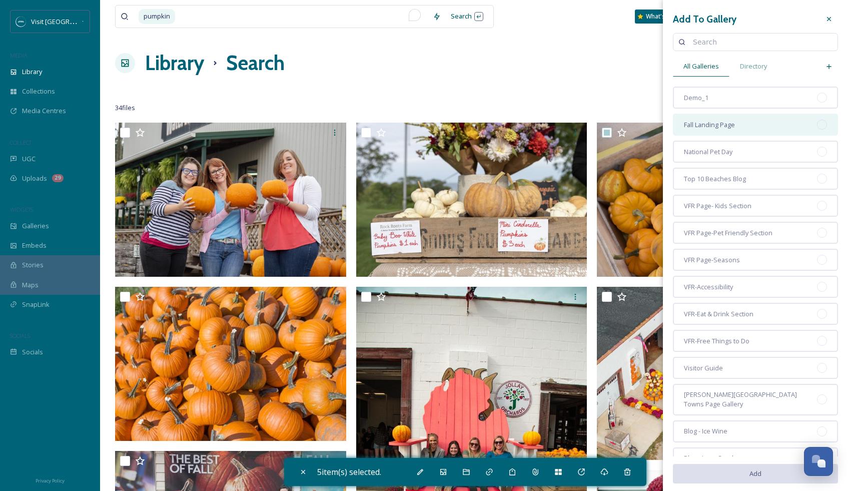
click at [742, 124] on div "Fall Landing Page" at bounding box center [755, 125] width 165 height 22
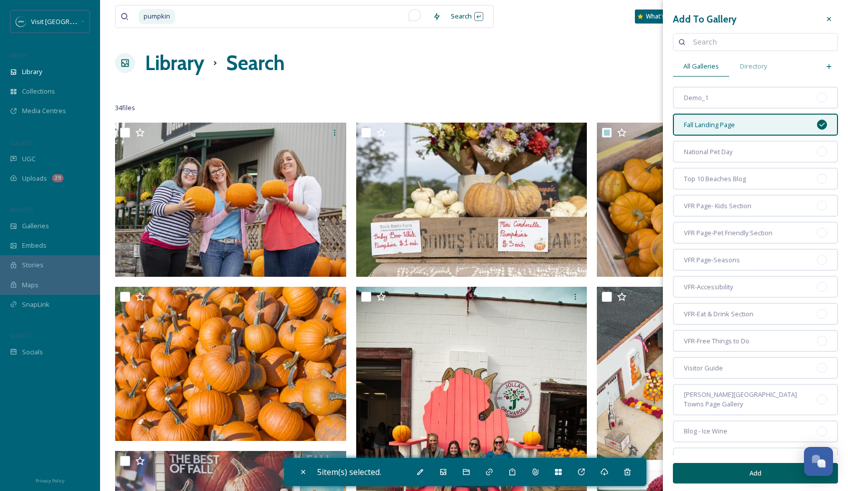
click at [744, 470] on button "Add" at bounding box center [755, 473] width 165 height 21
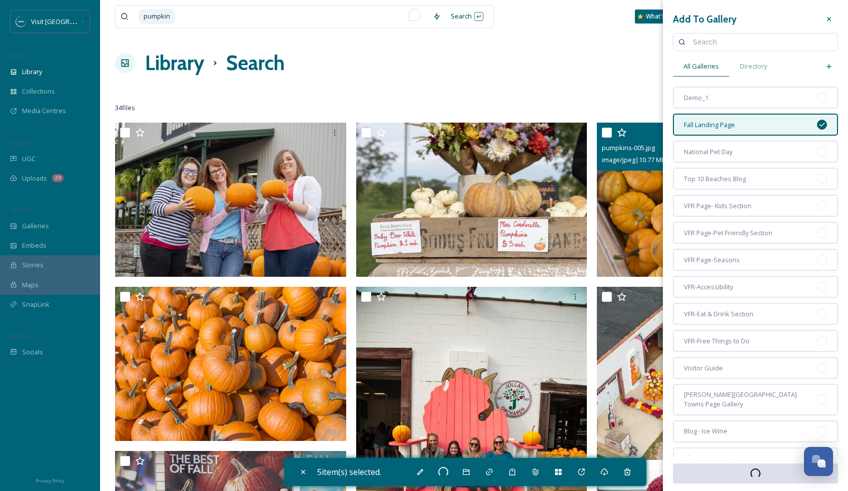
checkbox input "false"
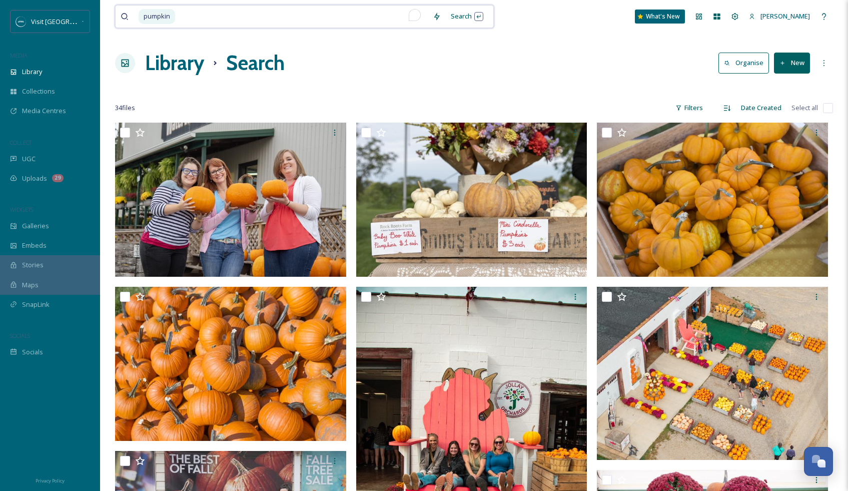
click at [207, 20] on input "To enrich screen reader interactions, please activate Accessibility in Grammarl…" at bounding box center [302, 17] width 252 height 22
type input "p"
type input "corn maze"
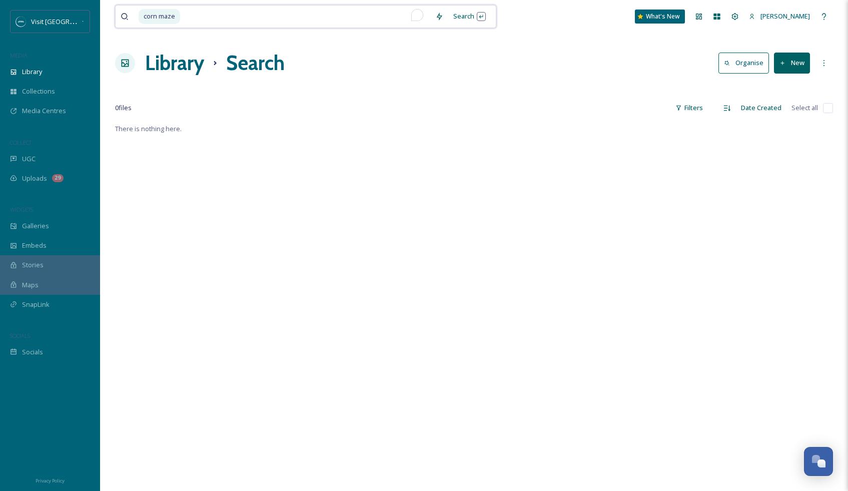
click at [195, 18] on input "To enrich screen reader interactions, please activate Accessibility in Grammarl…" at bounding box center [305, 17] width 249 height 22
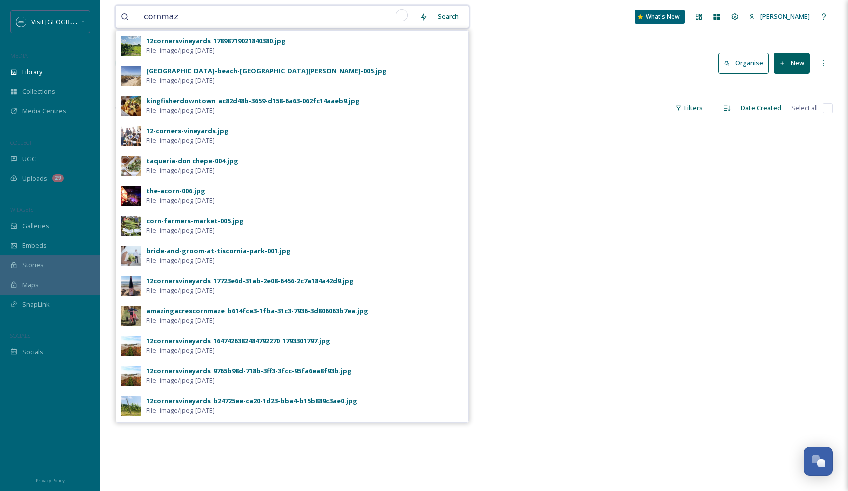
type input "cornmaze"
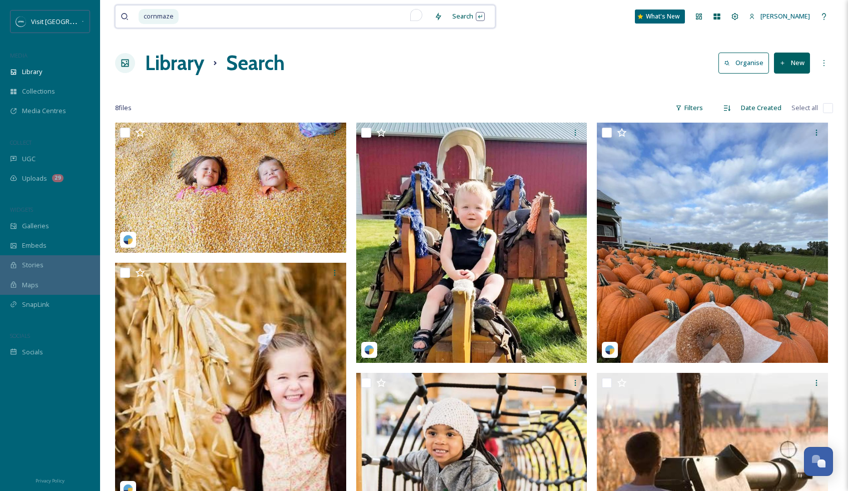
click at [187, 12] on input "To enrich screen reader interactions, please activate Accessibility in Grammarl…" at bounding box center [305, 17] width 250 height 22
type input "c"
type input "ghost"
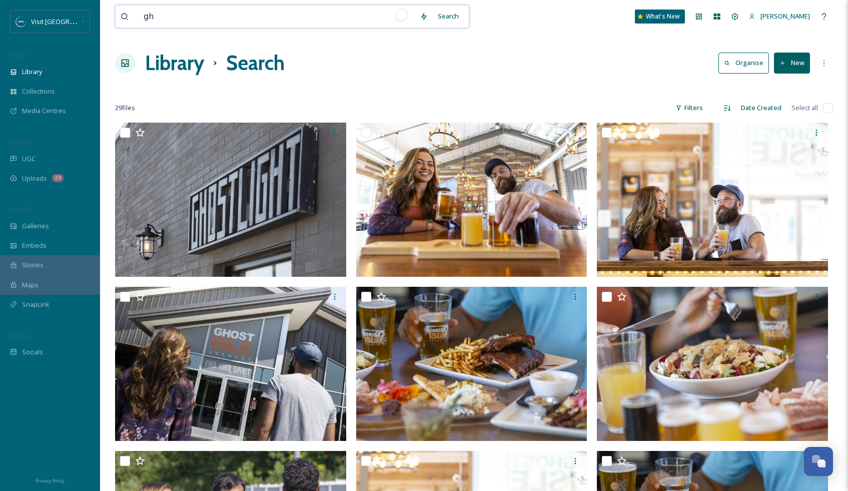
type input "g"
type input "galient river"
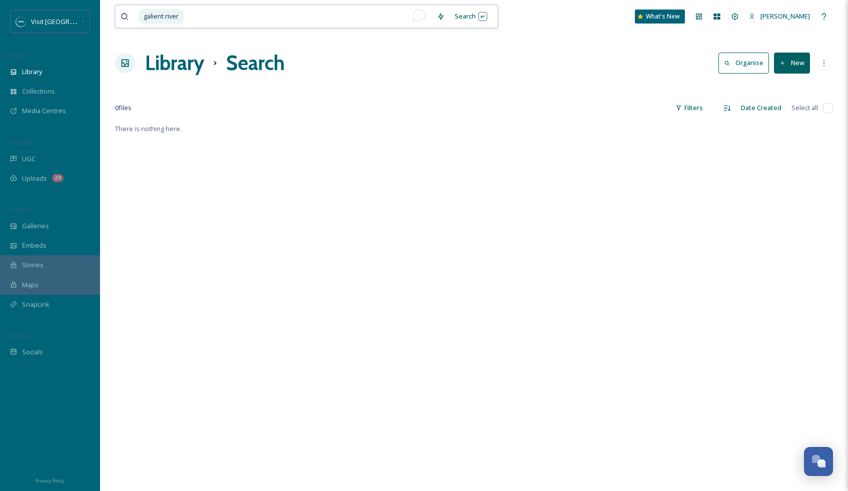
click at [202, 16] on input "To enrich screen reader interactions, please activate Accessibility in Grammarl…" at bounding box center [308, 17] width 247 height 22
type input "galien river"
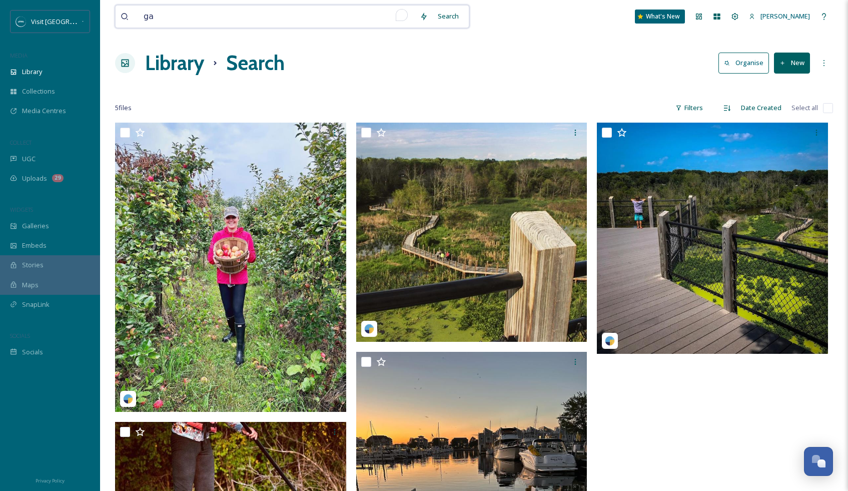
type input "g"
type input "trail"
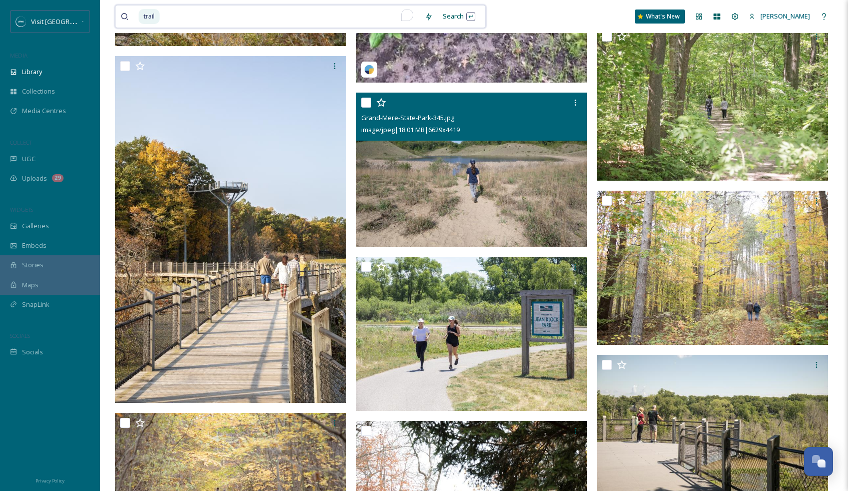
scroll to position [1118, 0]
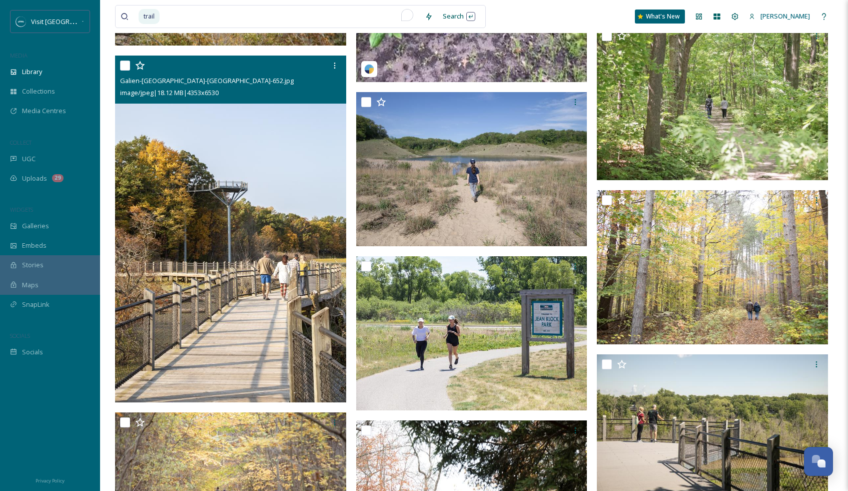
click at [123, 65] on input "checkbox" at bounding box center [125, 66] width 10 height 10
checkbox input "true"
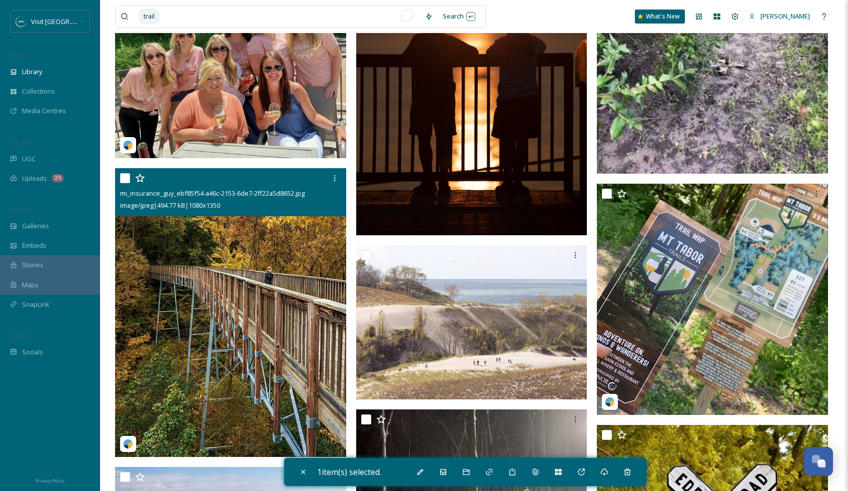
scroll to position [4578, 0]
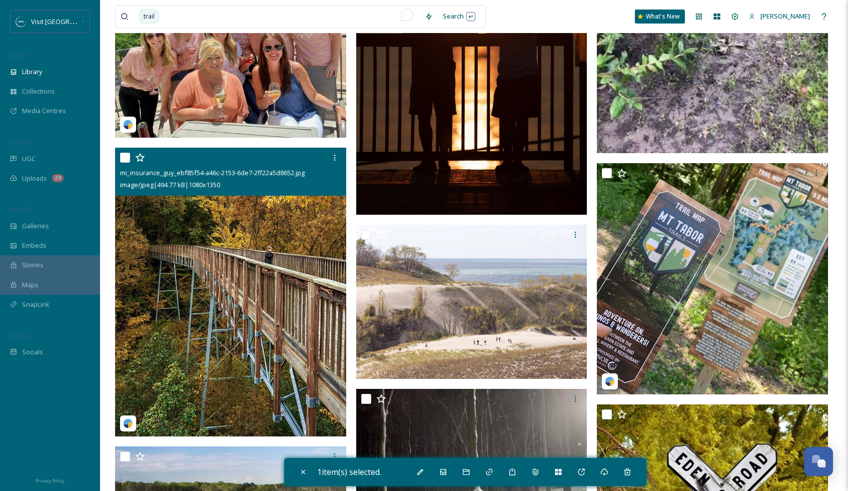
click at [128, 161] on input "checkbox" at bounding box center [125, 158] width 10 height 10
checkbox input "true"
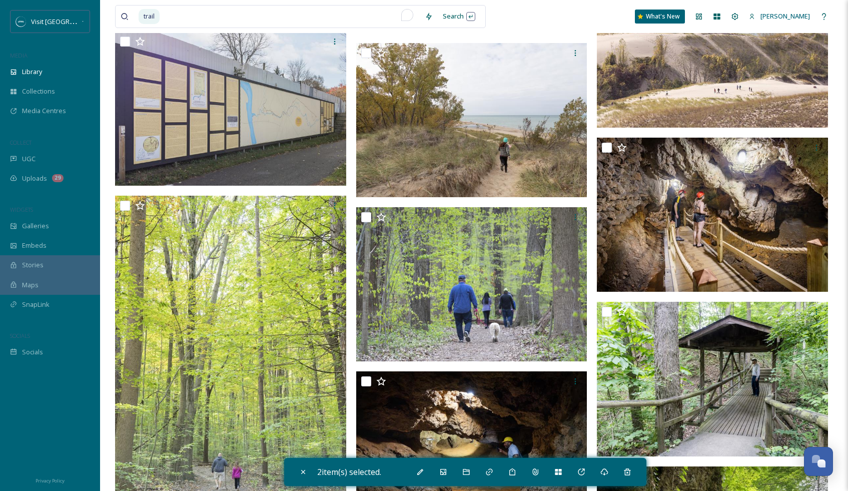
scroll to position [2410, 0]
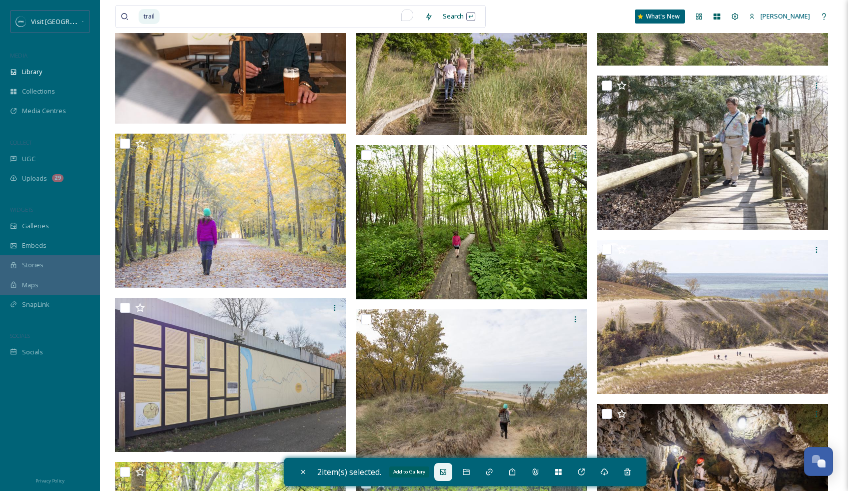
click at [446, 474] on icon at bounding box center [443, 472] width 6 height 6
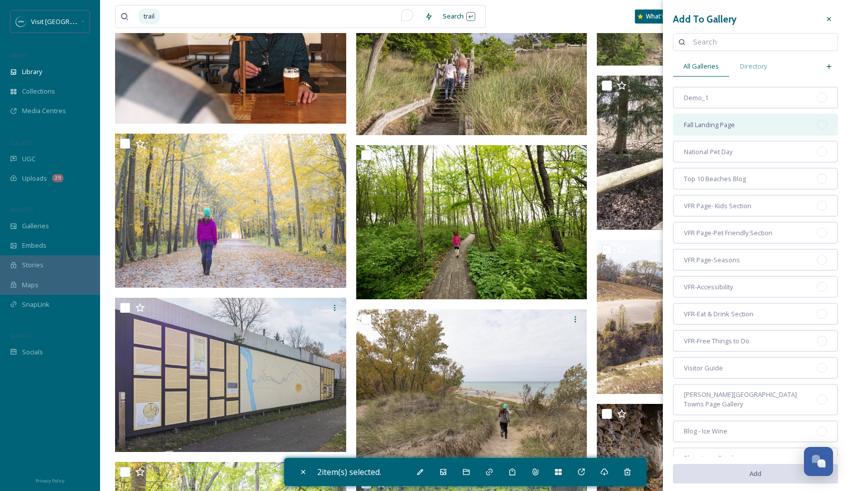
click at [713, 127] on span "Fall Landing Page" at bounding box center [709, 125] width 51 height 10
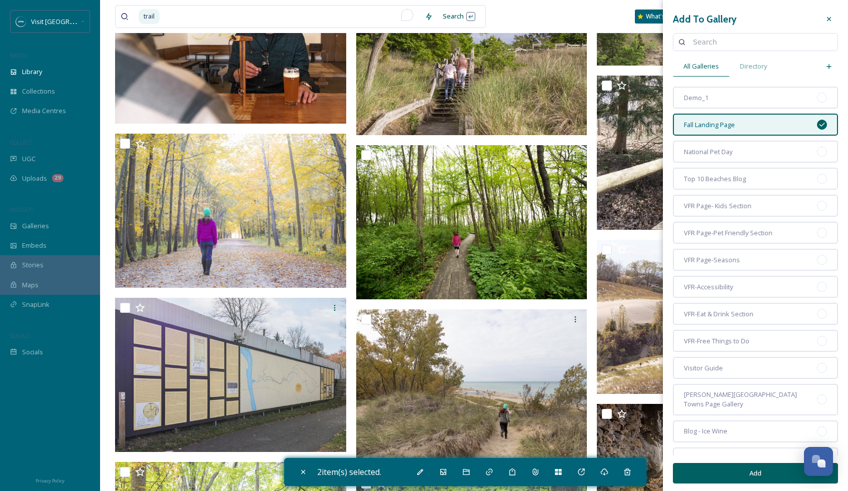
click at [772, 476] on button "Add" at bounding box center [755, 473] width 165 height 21
checkbox input "false"
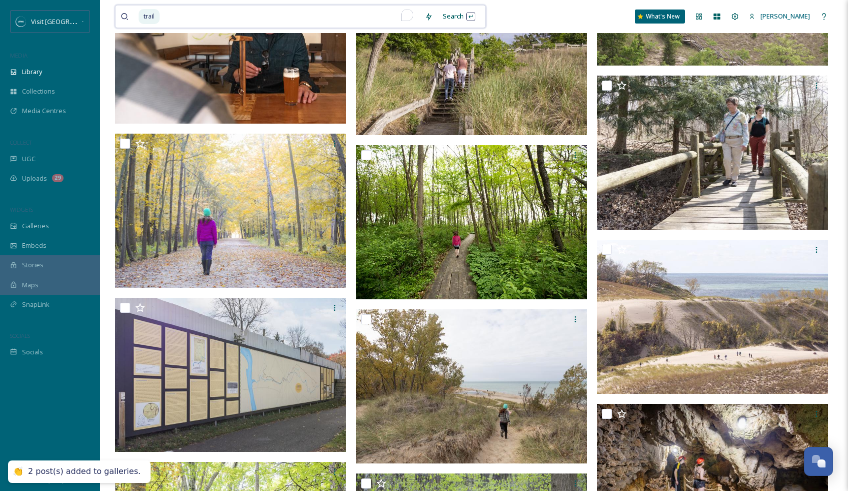
click at [317, 12] on input "To enrich screen reader interactions, please activate Accessibility in Grammarl…" at bounding box center [290, 17] width 259 height 22
type input "t"
type input "love creek"
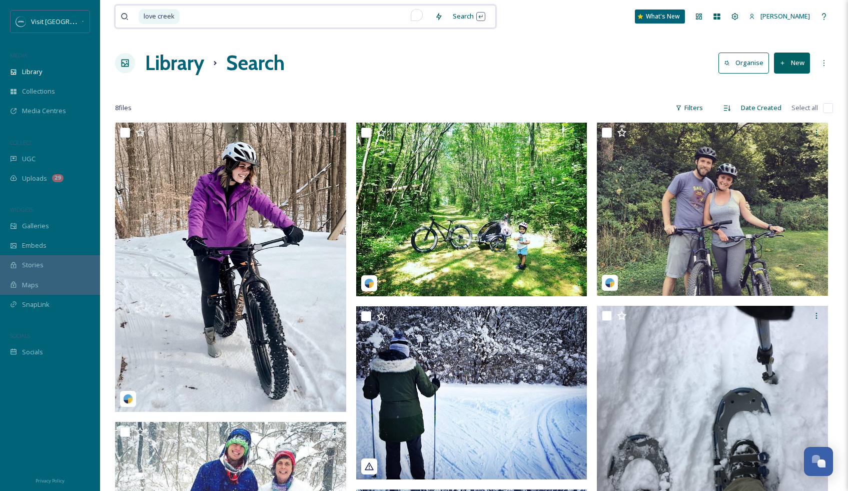
click at [242, 16] on input "To enrich screen reader interactions, please activate Accessibility in Grammarl…" at bounding box center [305, 17] width 249 height 22
type input "l"
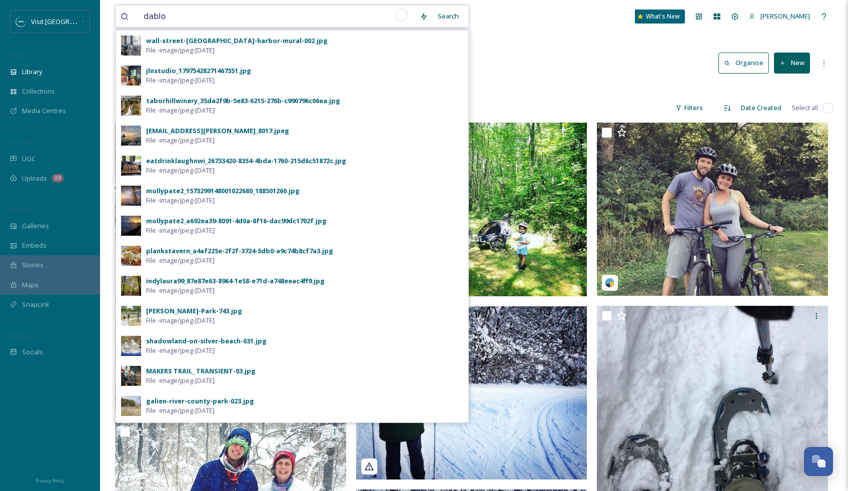
type input "dablon"
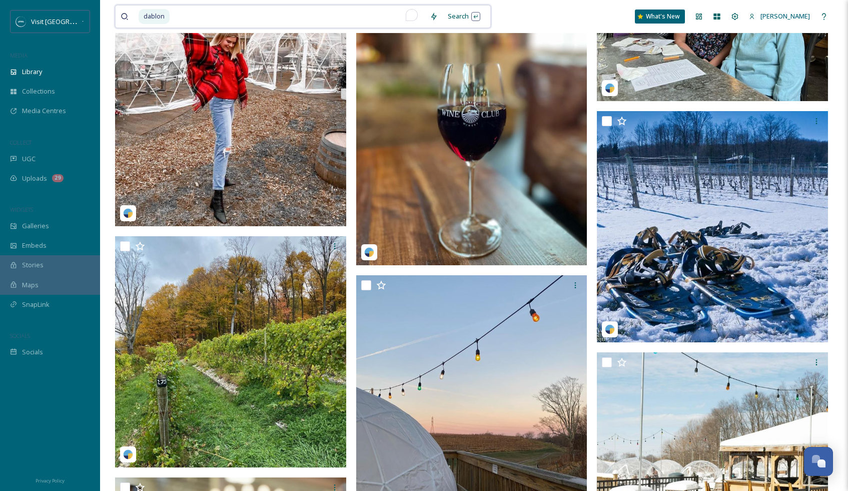
scroll to position [778, 0]
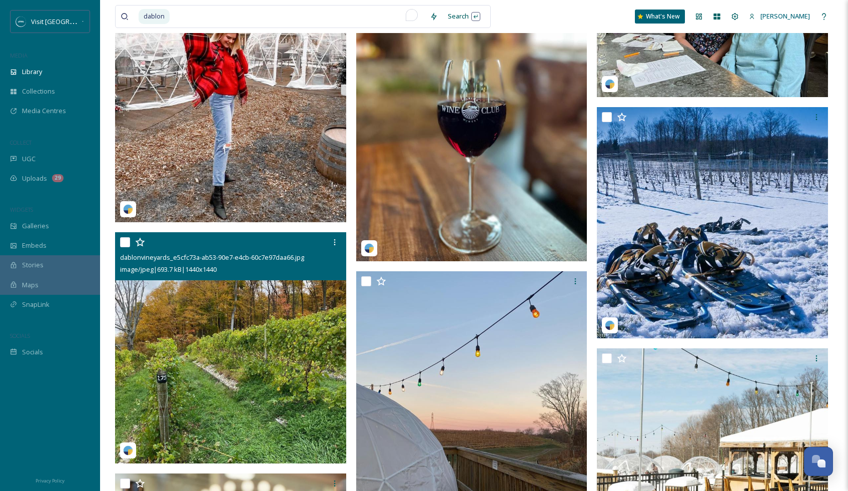
click at [124, 244] on input "checkbox" at bounding box center [125, 242] width 10 height 10
checkbox input "true"
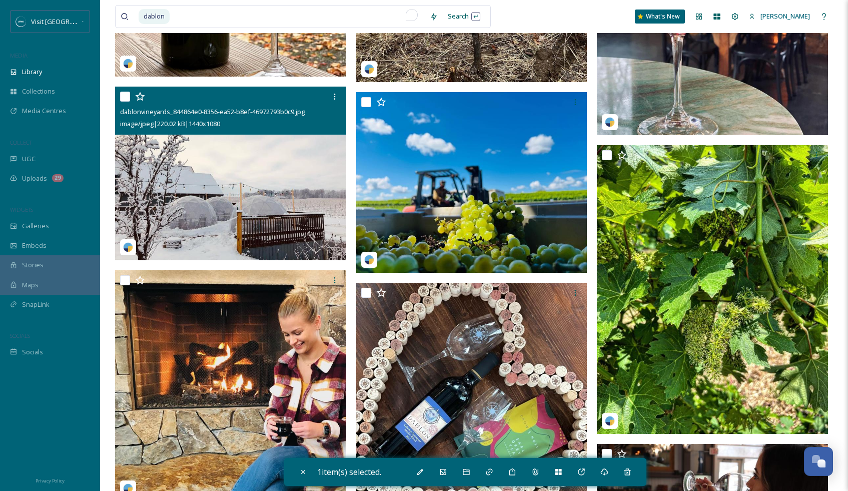
scroll to position [1764, 0]
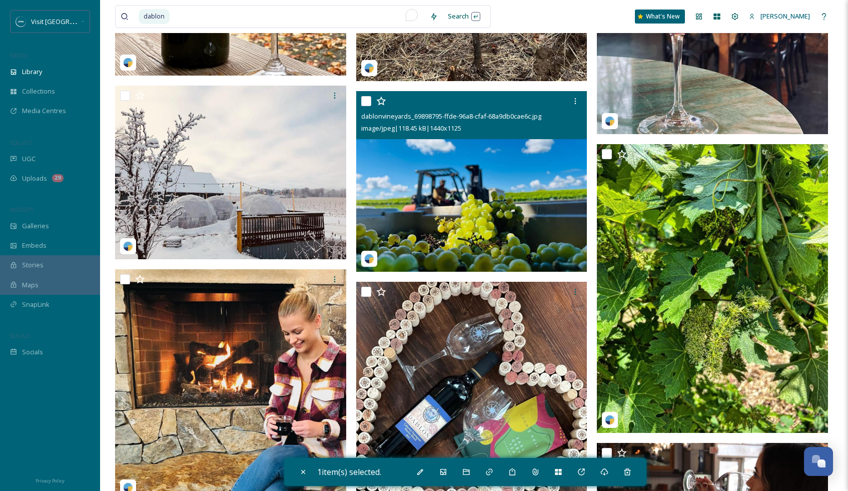
click at [368, 99] on input "checkbox" at bounding box center [366, 101] width 10 height 10
checkbox input "true"
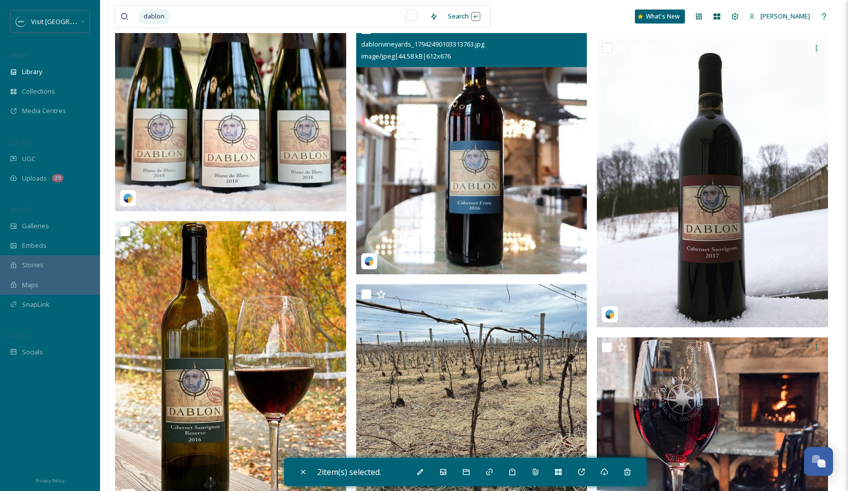
scroll to position [1344, 0]
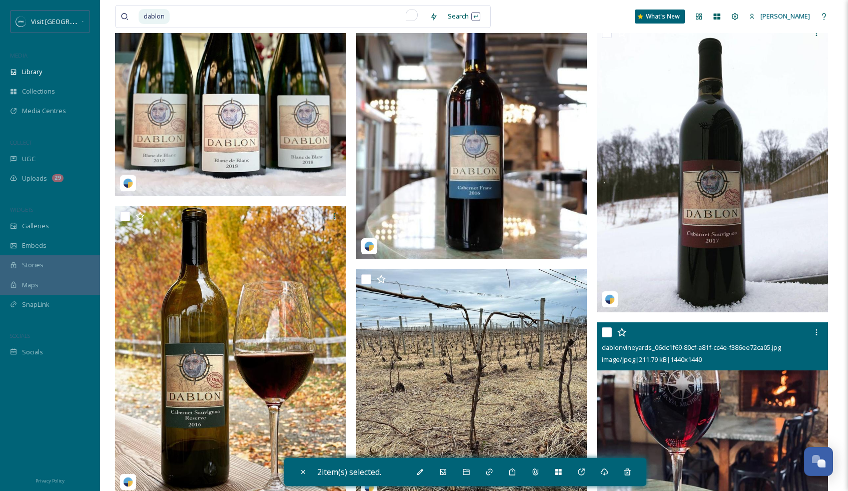
click at [607, 334] on input "checkbox" at bounding box center [607, 332] width 10 height 10
checkbox input "true"
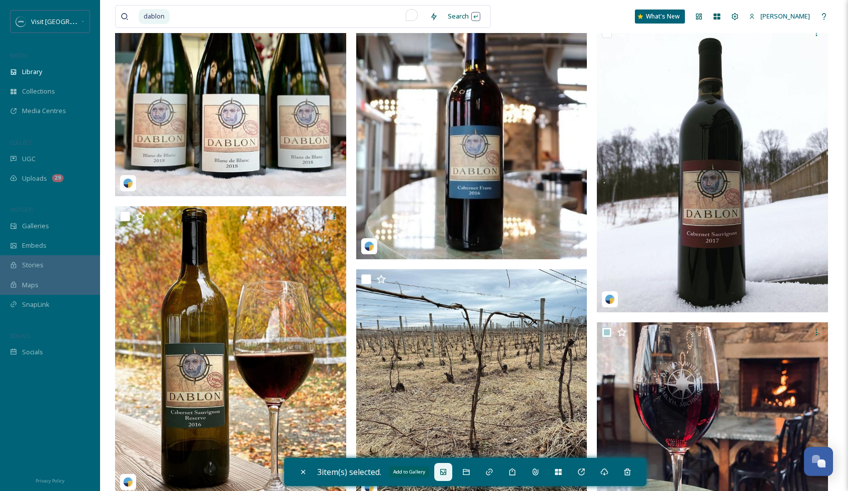
click at [446, 472] on icon at bounding box center [443, 472] width 8 height 8
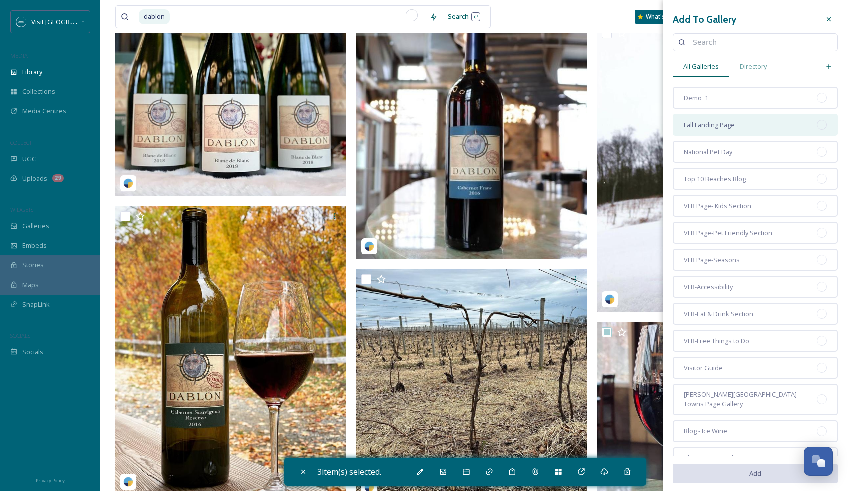
click at [729, 127] on span "Fall Landing Page" at bounding box center [709, 125] width 51 height 10
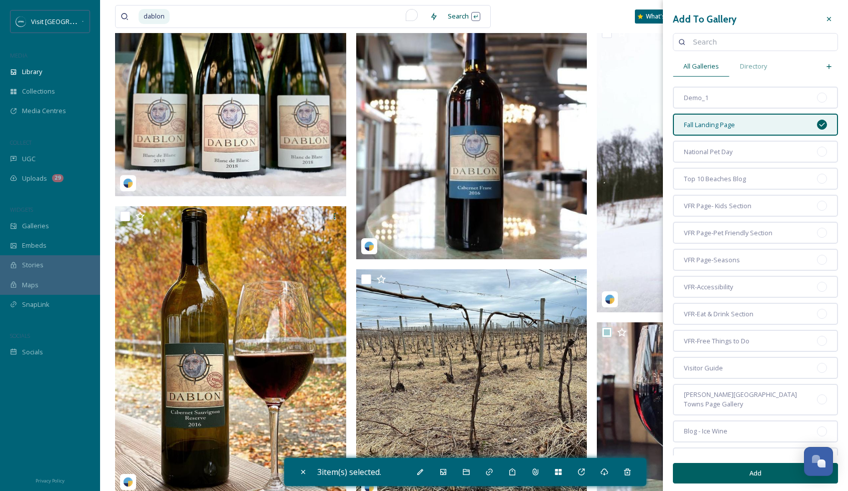
click at [766, 470] on button "Add" at bounding box center [755, 473] width 165 height 21
checkbox input "false"
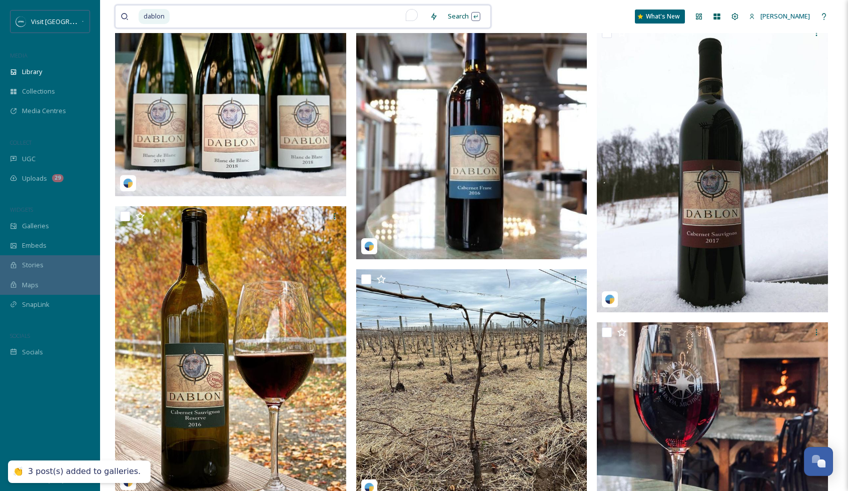
click at [205, 15] on input "To enrich screen reader interactions, please activate Accessibility in Grammarl…" at bounding box center [298, 17] width 254 height 22
type input "d"
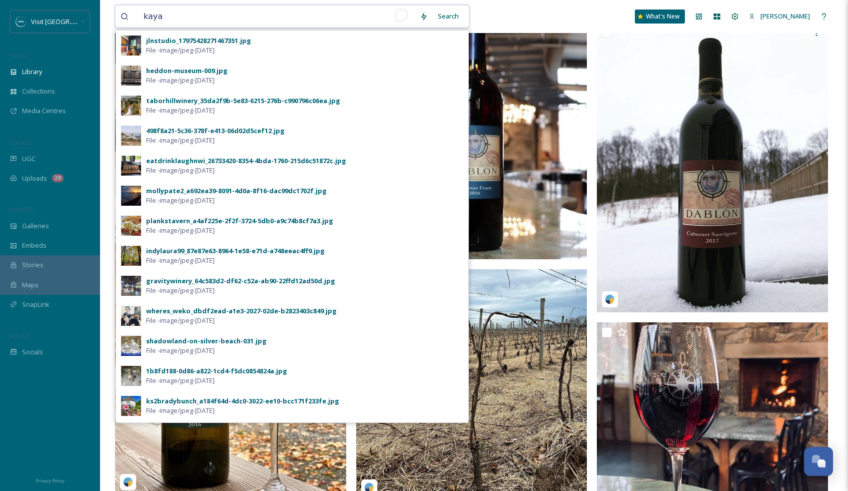
type input "kayak"
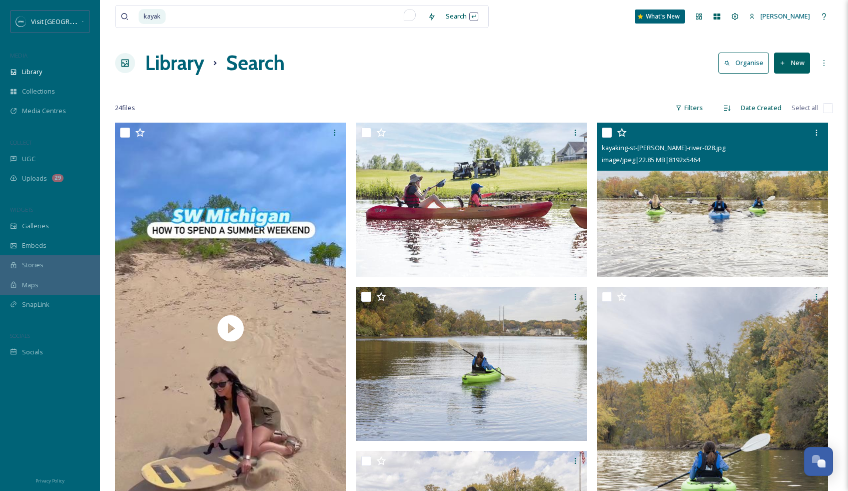
click at [609, 129] on input "checkbox" at bounding box center [607, 133] width 10 height 10
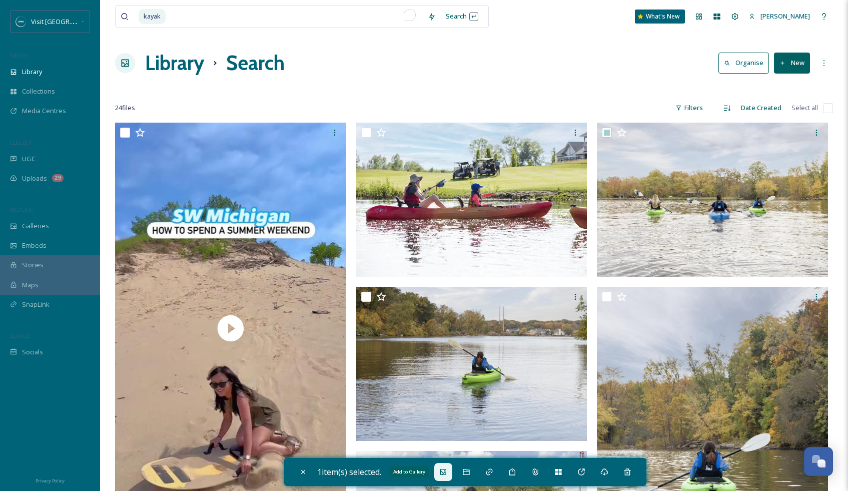
click at [444, 474] on icon at bounding box center [443, 472] width 8 height 8
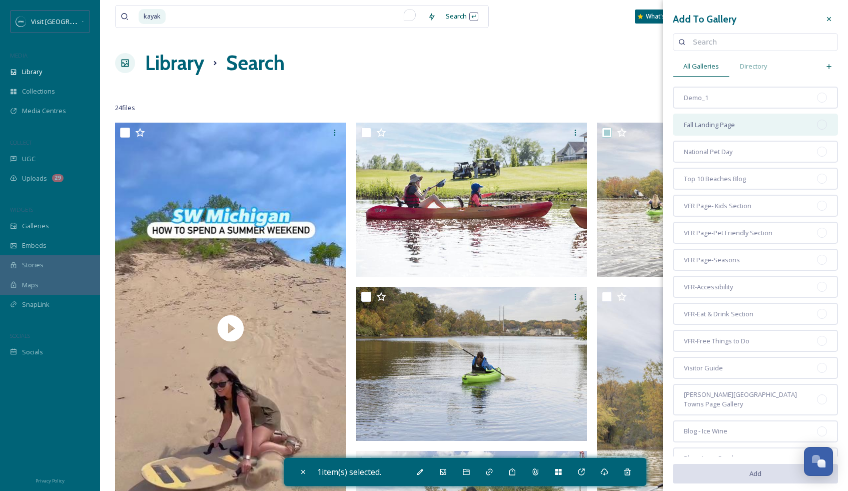
click at [716, 124] on span "Fall Landing Page" at bounding box center [709, 125] width 51 height 10
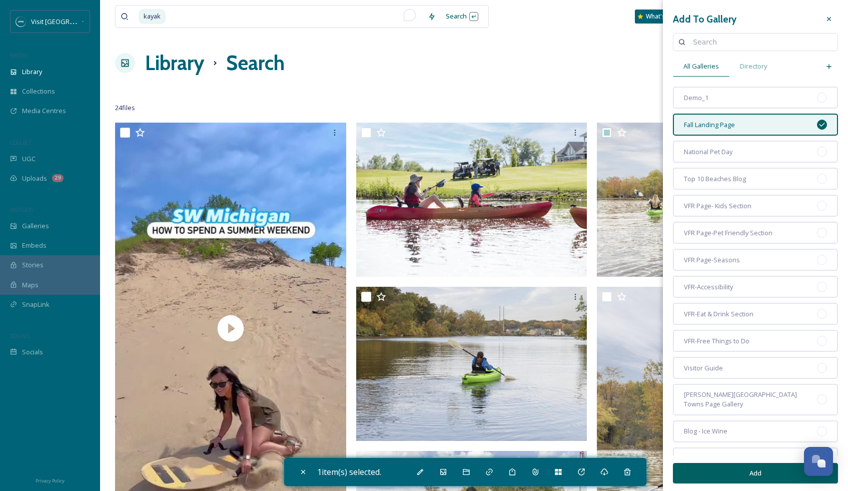
click at [710, 472] on button "Add" at bounding box center [755, 473] width 165 height 21
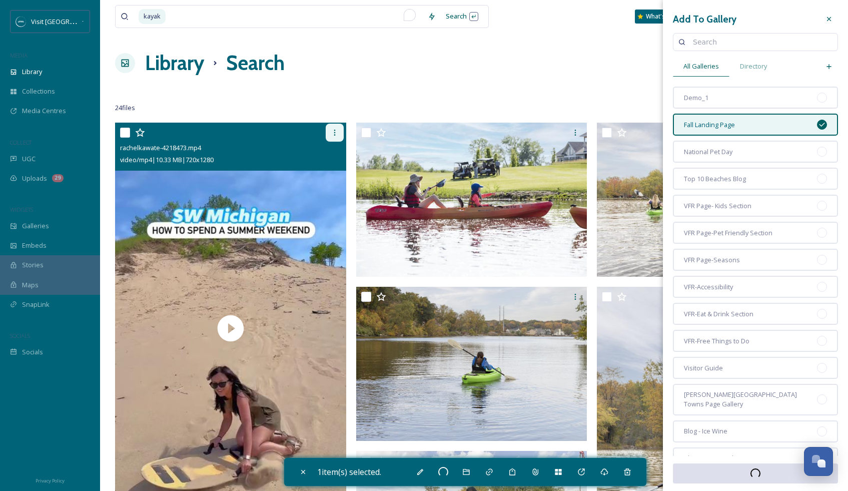
checkbox input "false"
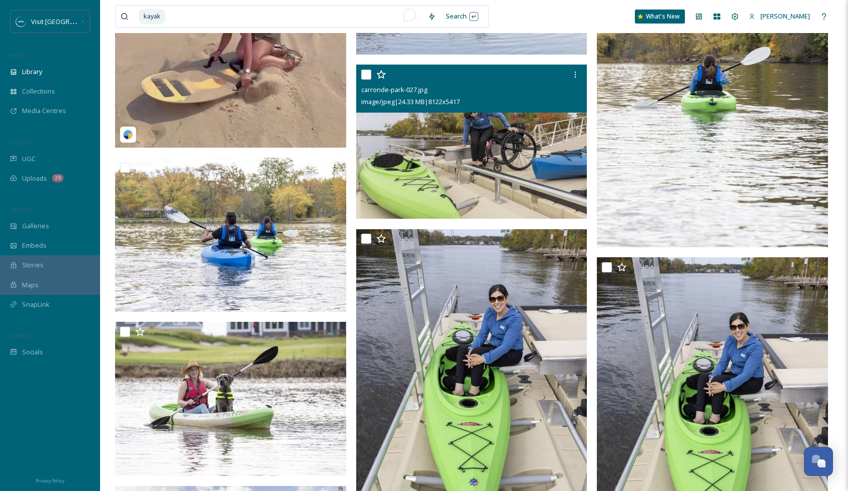
scroll to position [395, 0]
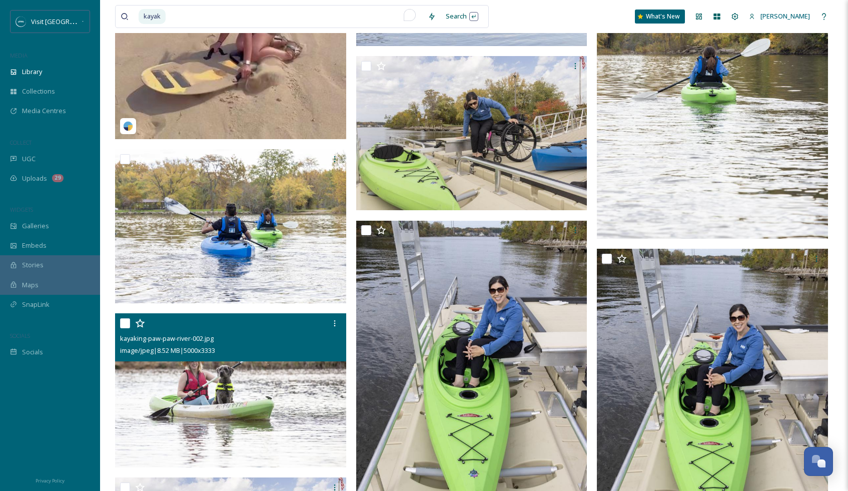
click at [210, 398] on img at bounding box center [230, 390] width 231 height 154
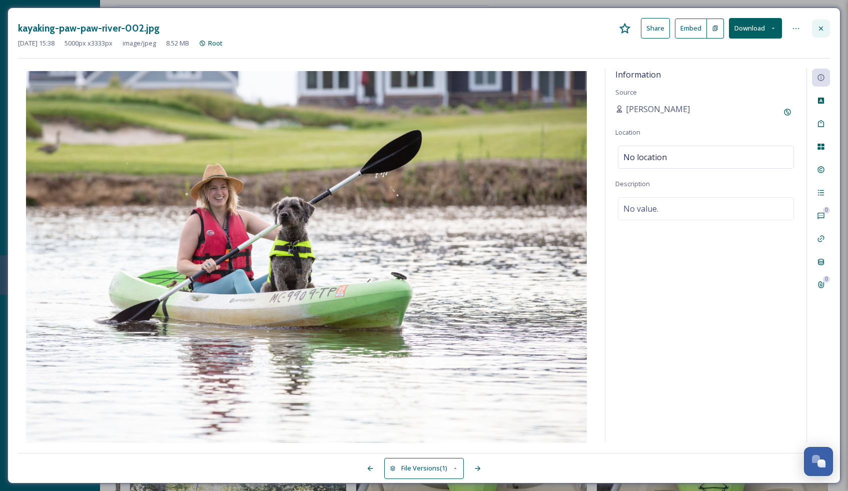
click at [828, 29] on div at bounding box center [821, 29] width 18 height 18
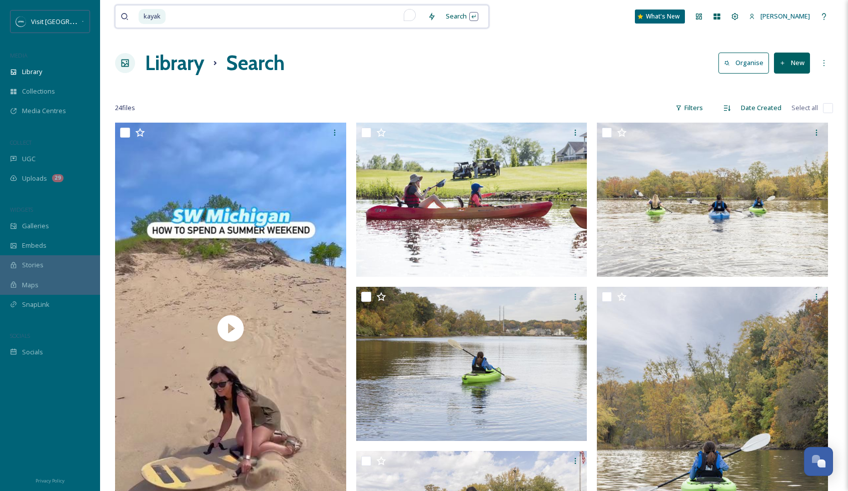
click at [196, 23] on input "To enrich screen reader interactions, please activate Accessibility in Grammarl…" at bounding box center [295, 17] width 256 height 22
type input "k"
type input "paddle"
